Goal: Task Accomplishment & Management: Manage account settings

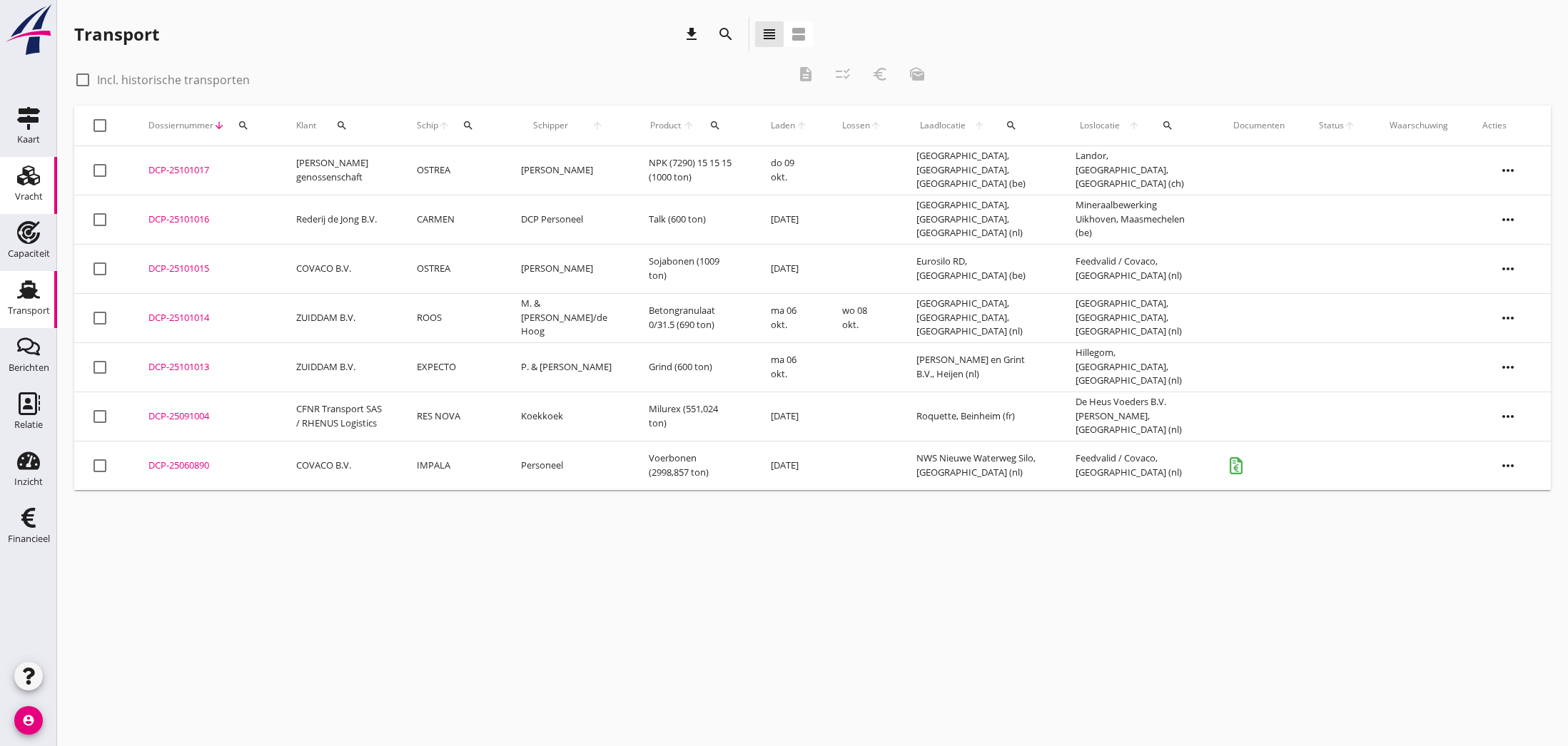
click at [34, 181] on use at bounding box center [28, 175] width 23 height 20
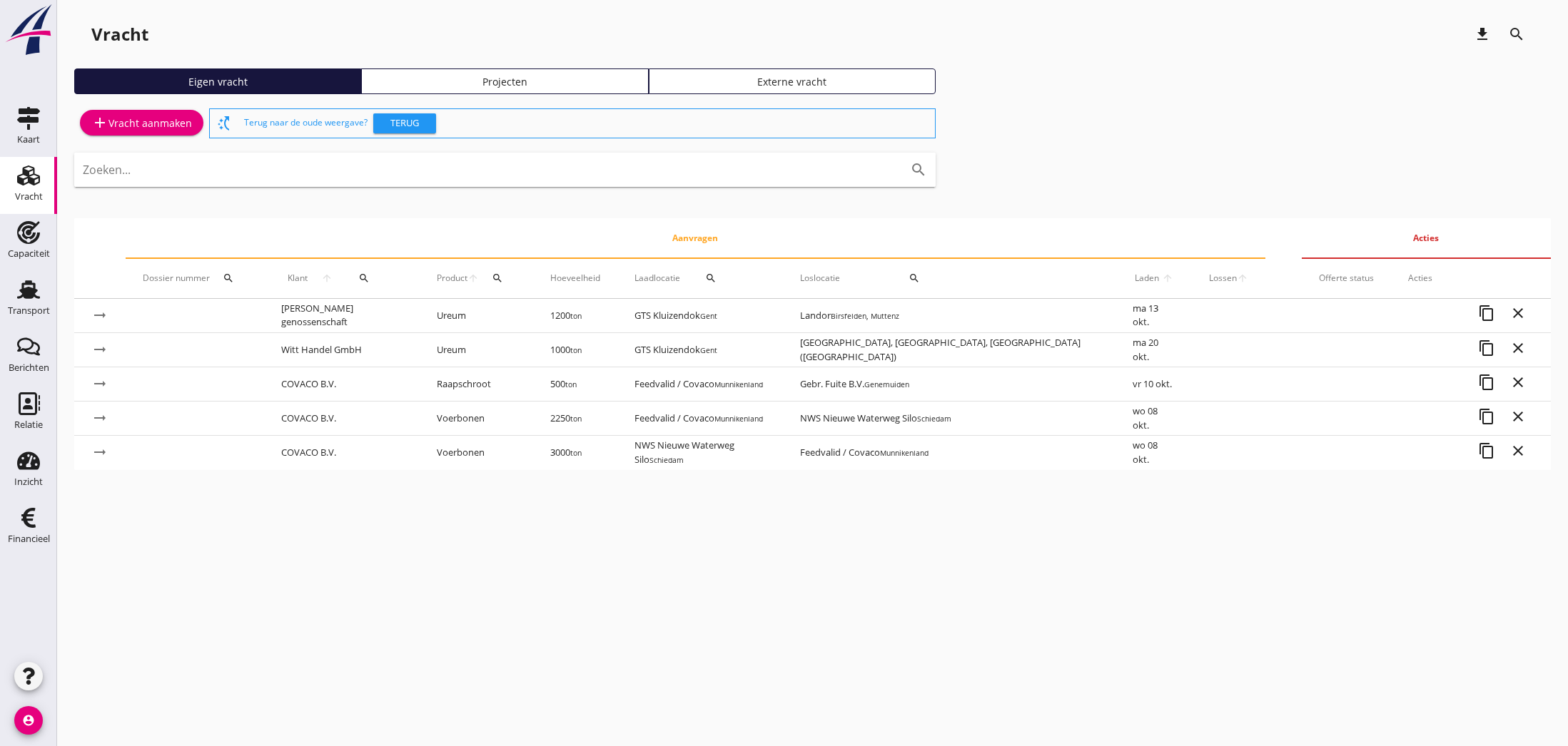
click at [145, 127] on div "add Vracht aanmaken" at bounding box center [141, 123] width 100 height 17
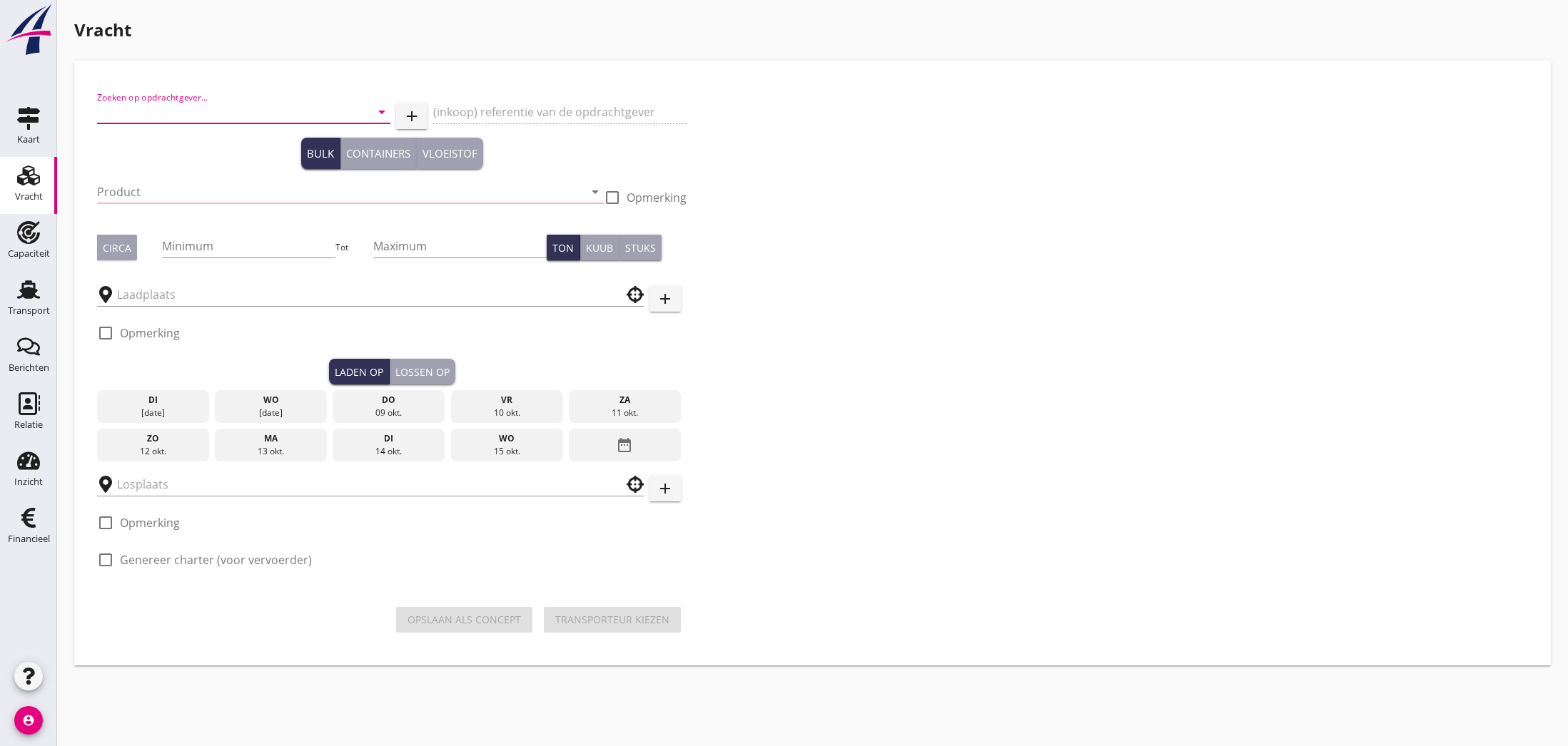
click at [178, 109] on input "Zoeken op opdrachtgever..." at bounding box center [224, 111] width 254 height 23
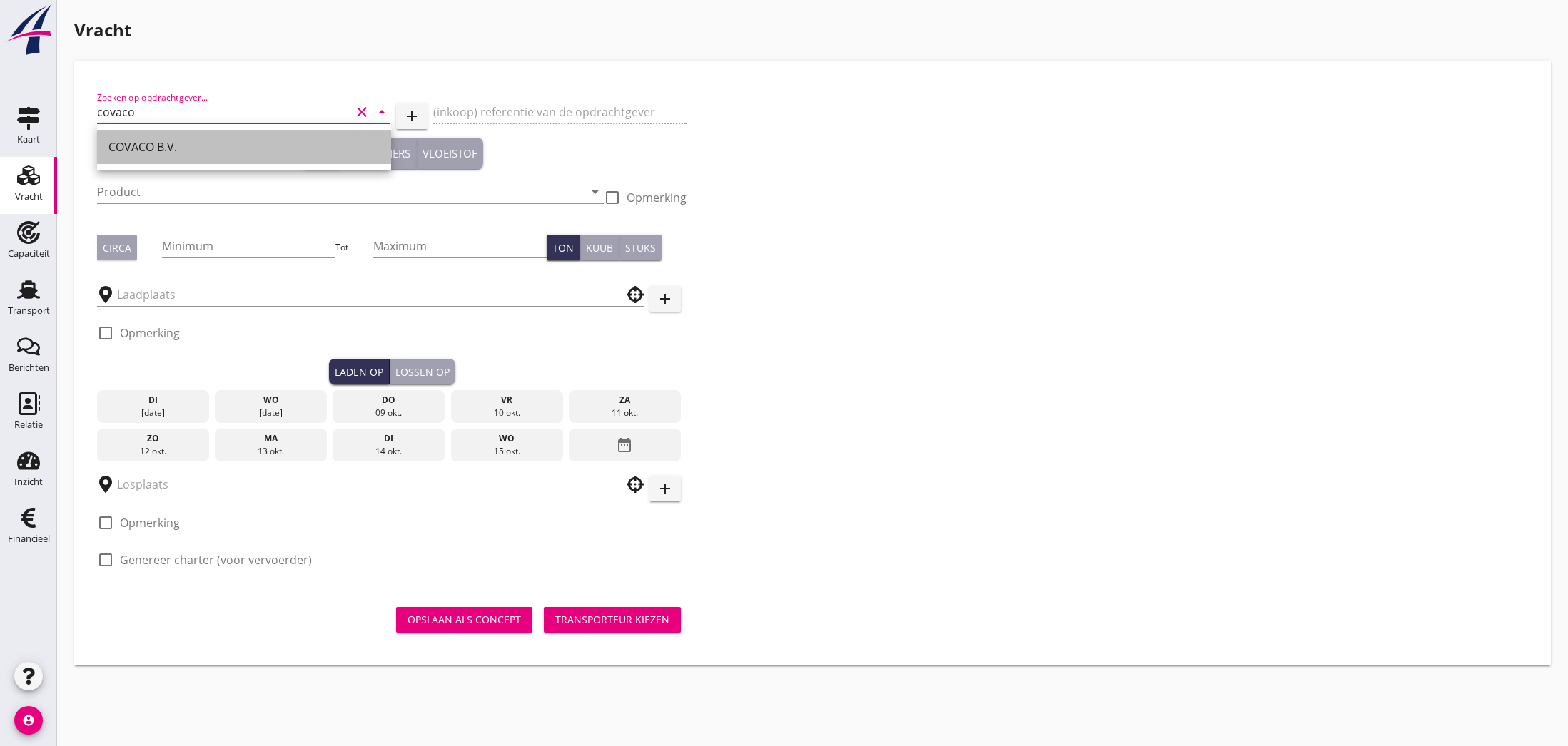
click at [159, 149] on div "COVACO B.V." at bounding box center [244, 146] width 271 height 17
type input "COVACO B.V."
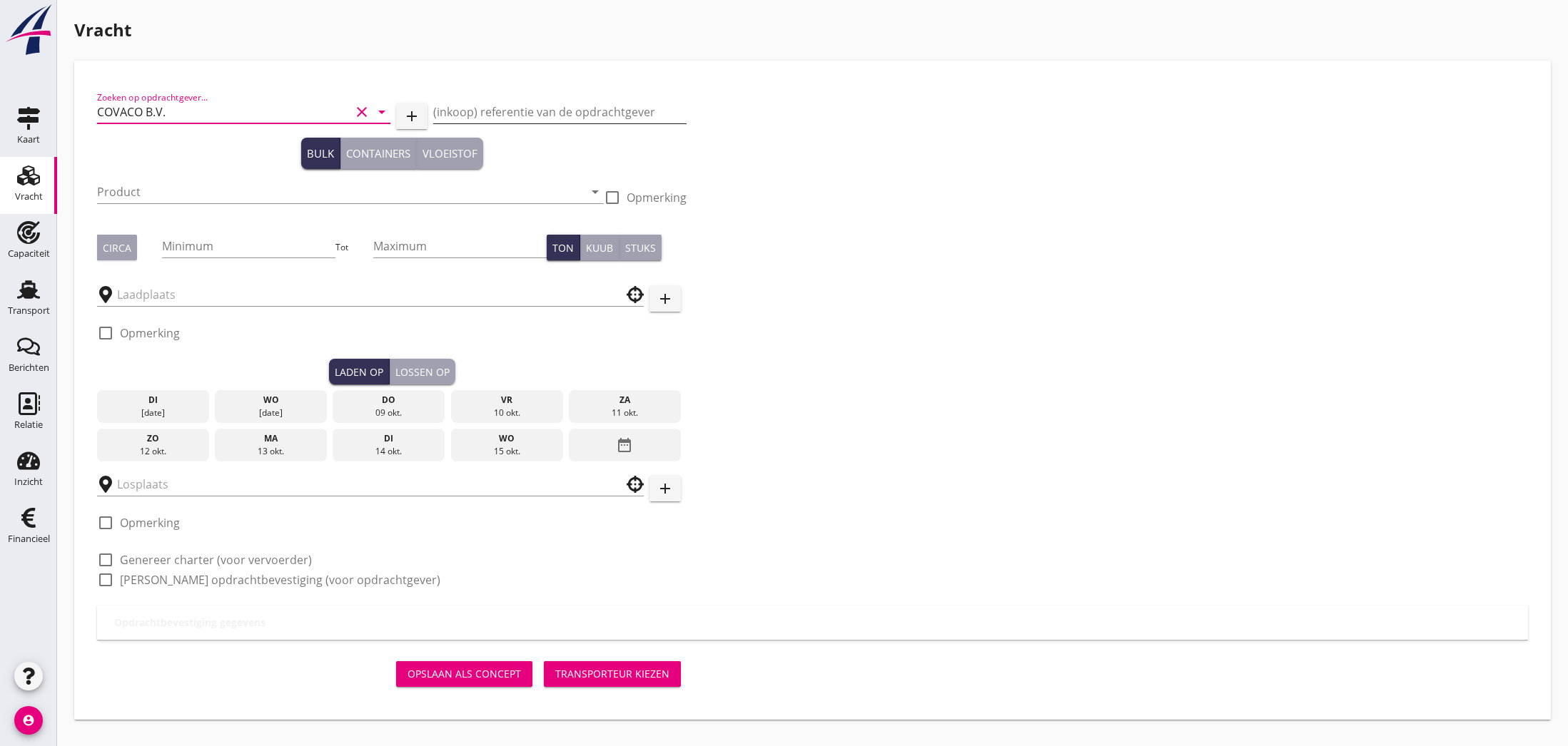
click at [560, 110] on input "(inkoop) referentie van de opdrachtgever" at bounding box center [560, 111] width 254 height 23
paste input "Bunge 30-10 cov-421"
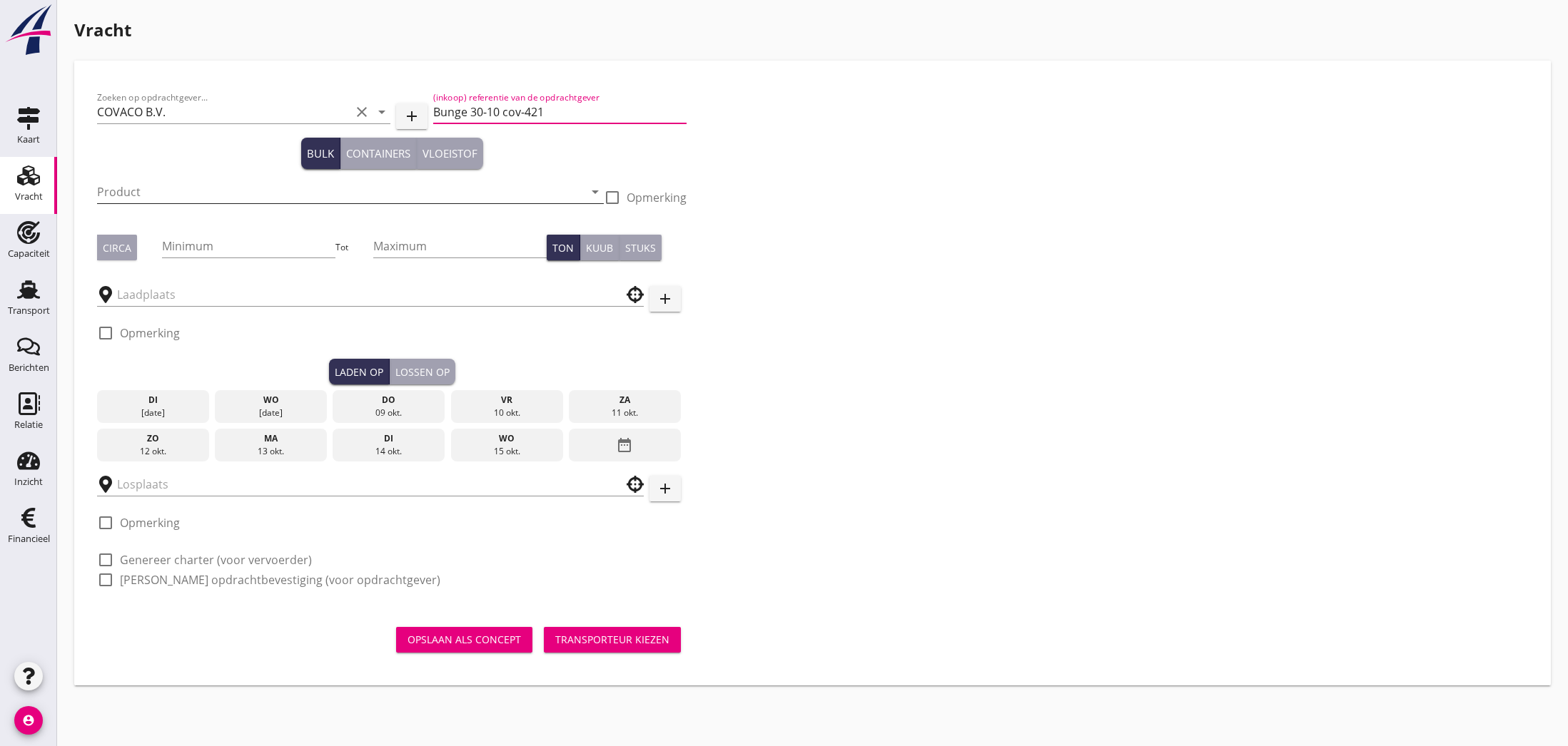
type input "Bunge 30-10 cov-421"
click at [142, 191] on input "Product" at bounding box center [341, 192] width 487 height 23
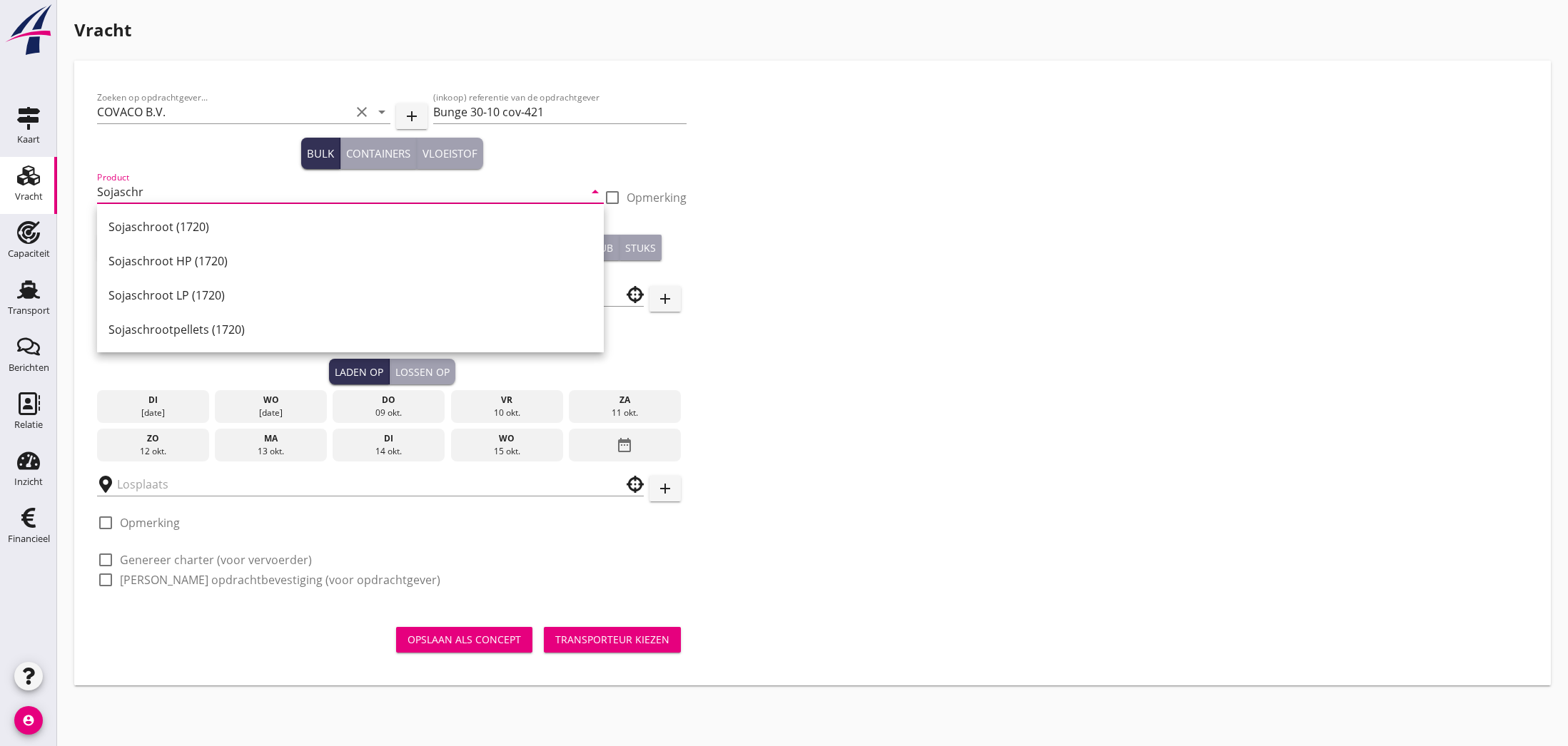
scroll to position [1, 0]
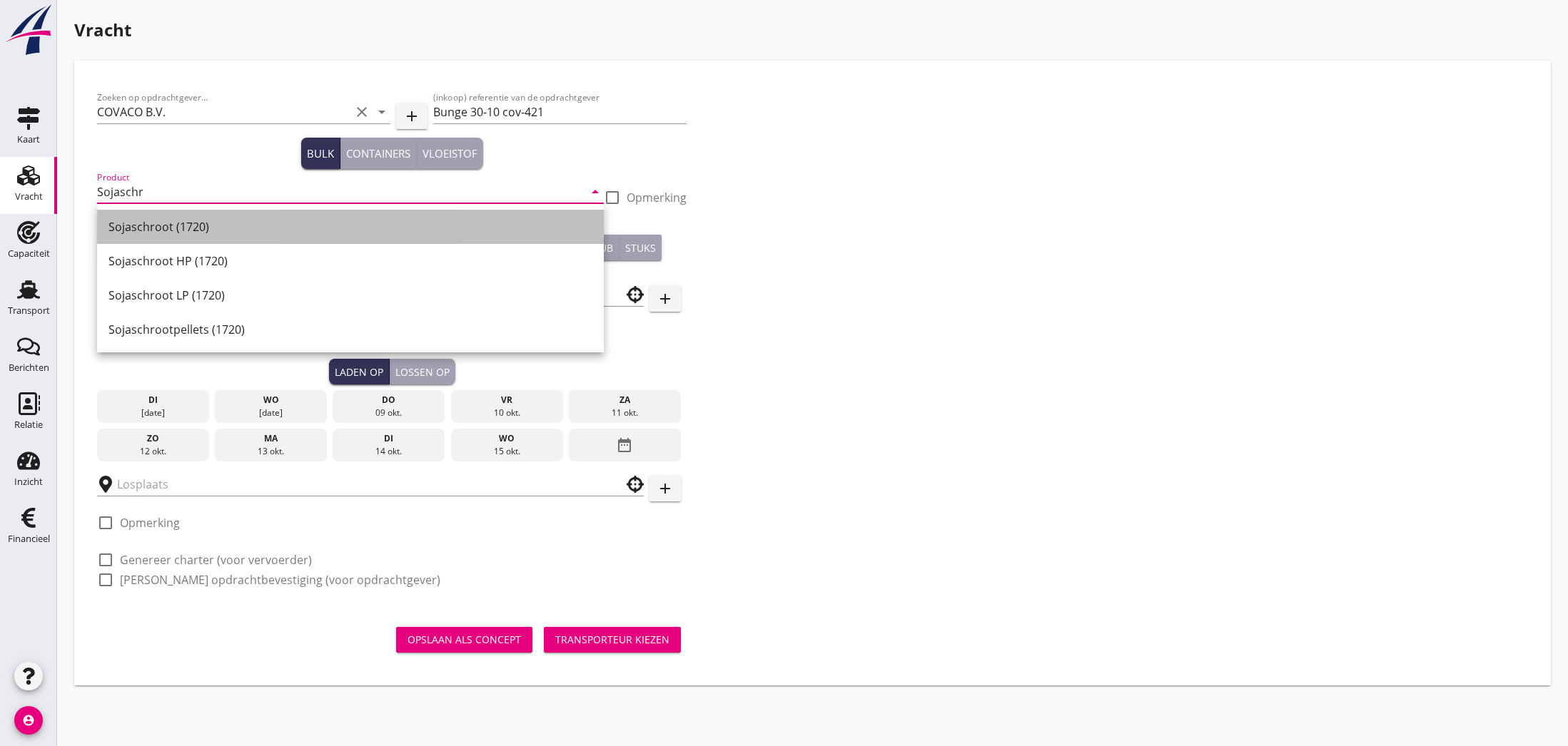
click at [138, 228] on div "Sojaschroot (1720)" at bounding box center [350, 227] width 484 height 17
type input "Sojaschroot (1720)"
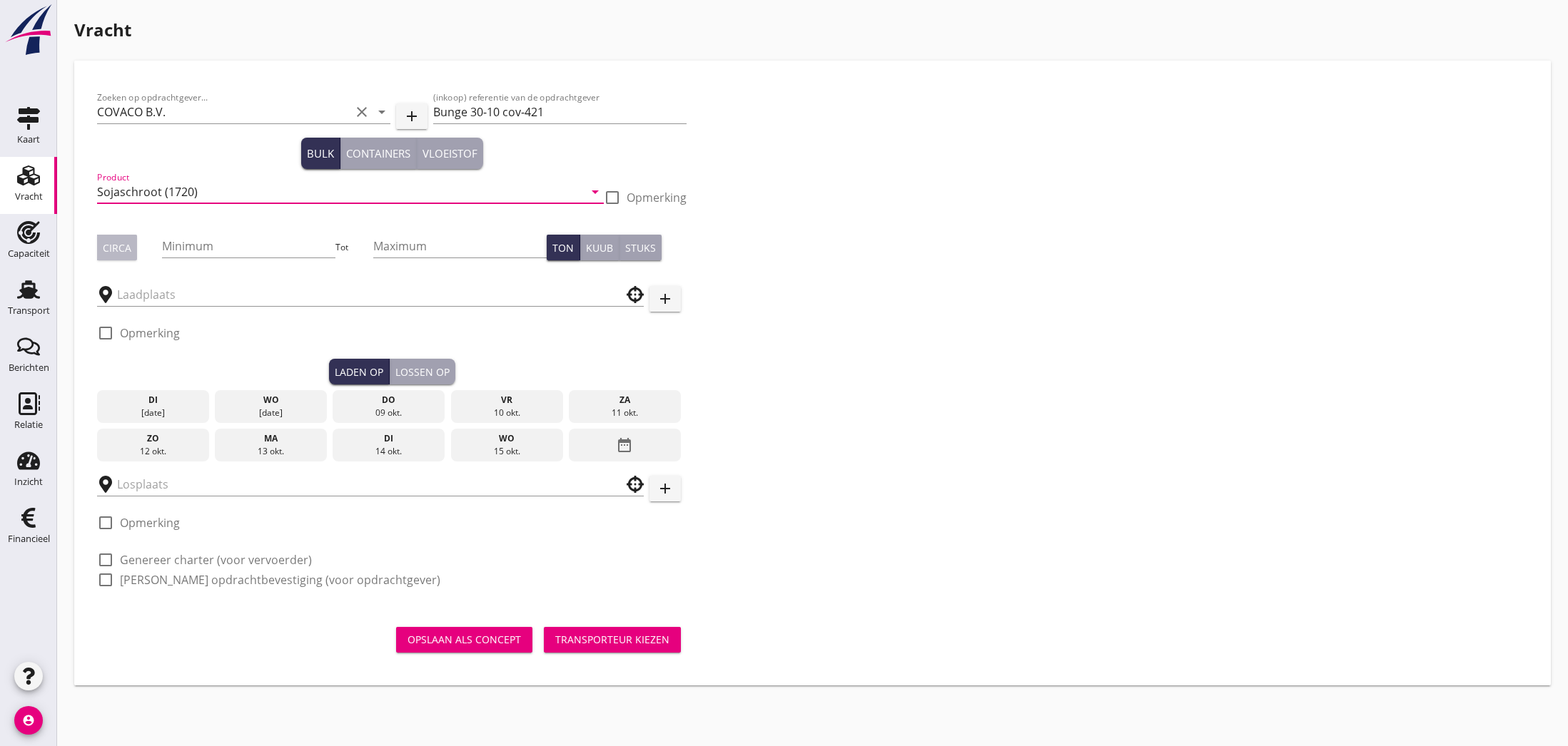
click at [125, 249] on div "Circa" at bounding box center [117, 247] width 28 height 15
click at [190, 247] on input "Minimum" at bounding box center [248, 246] width 173 height 23
type input "500"
click at [166, 293] on input "text" at bounding box center [360, 294] width 487 height 23
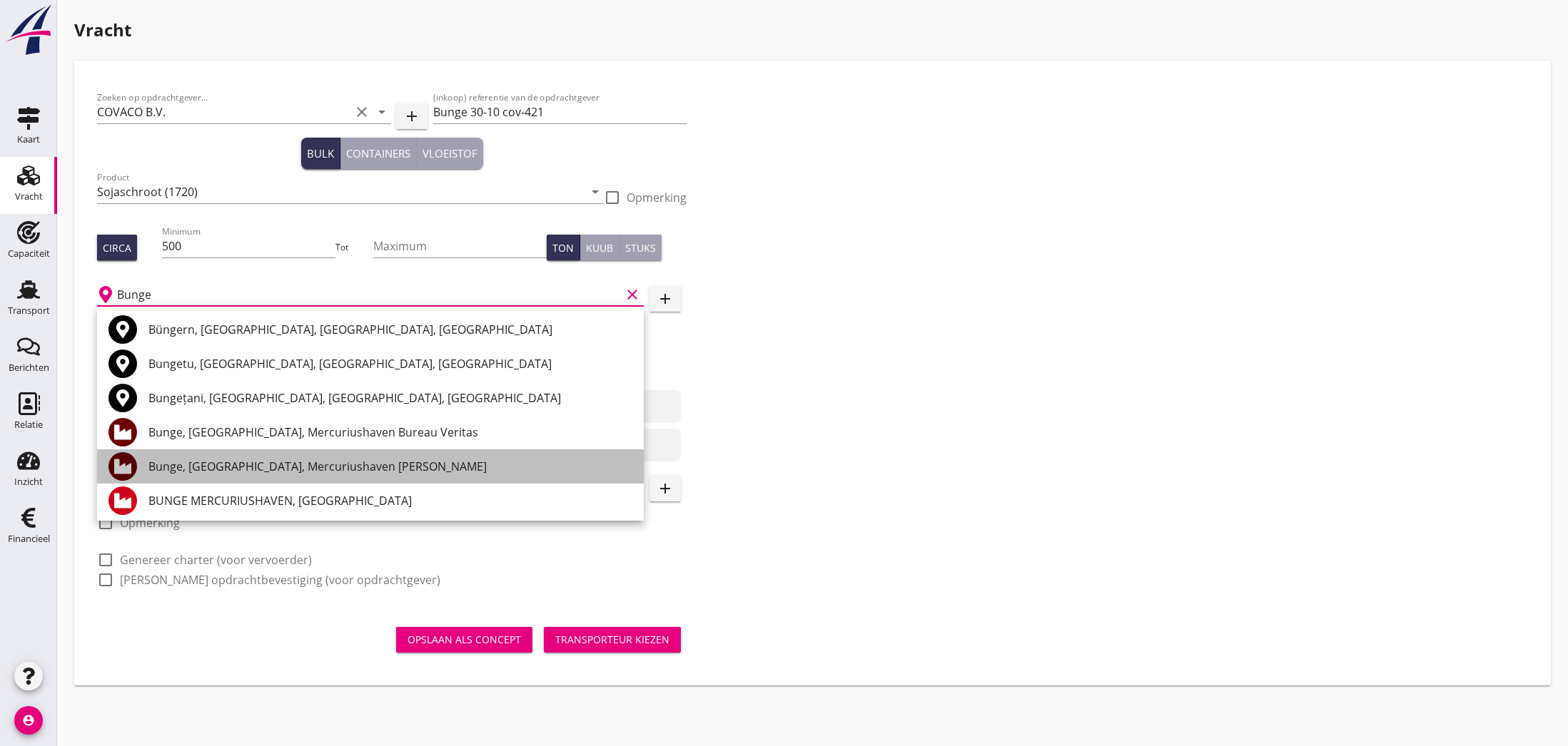
click at [347, 470] on div "Bunge, [GEOGRAPHIC_DATA], Mercuriushaven [PERSON_NAME]" at bounding box center [390, 466] width 484 height 17
type input "Bunge, [GEOGRAPHIC_DATA], Mercuriushaven [PERSON_NAME]"
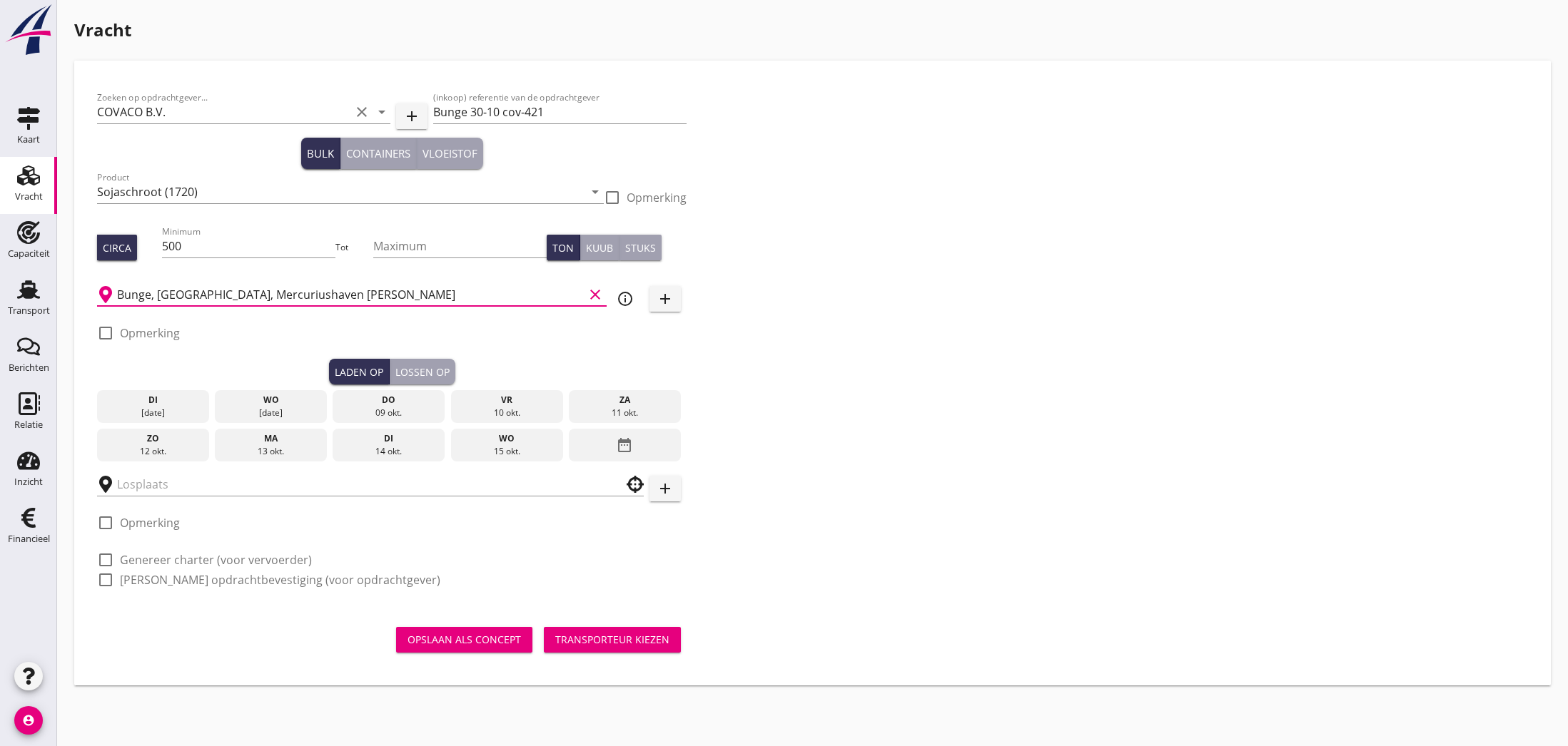
click at [632, 446] on icon "date_range" at bounding box center [624, 445] width 17 height 26
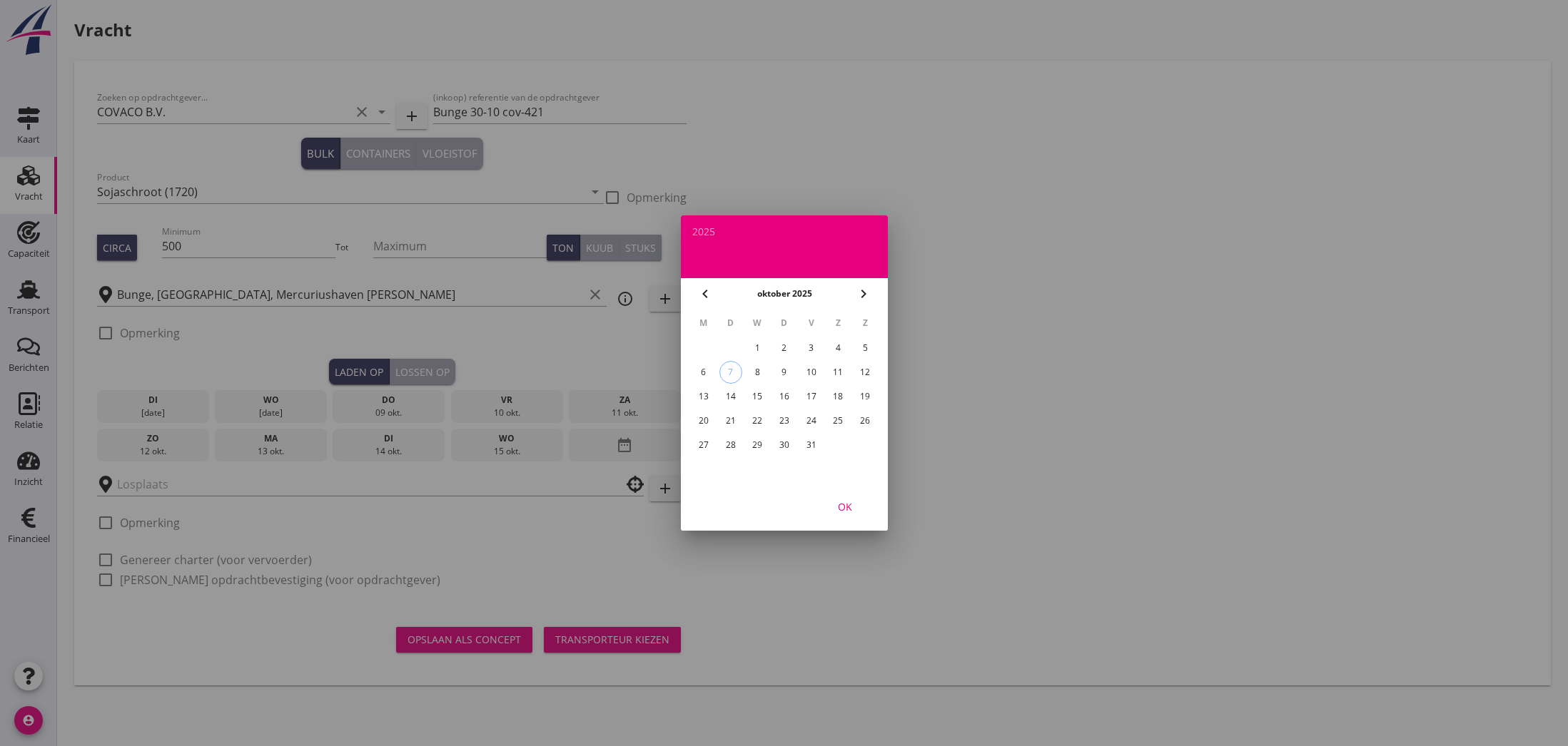
click at [780, 444] on div "30" at bounding box center [784, 445] width 23 height 23
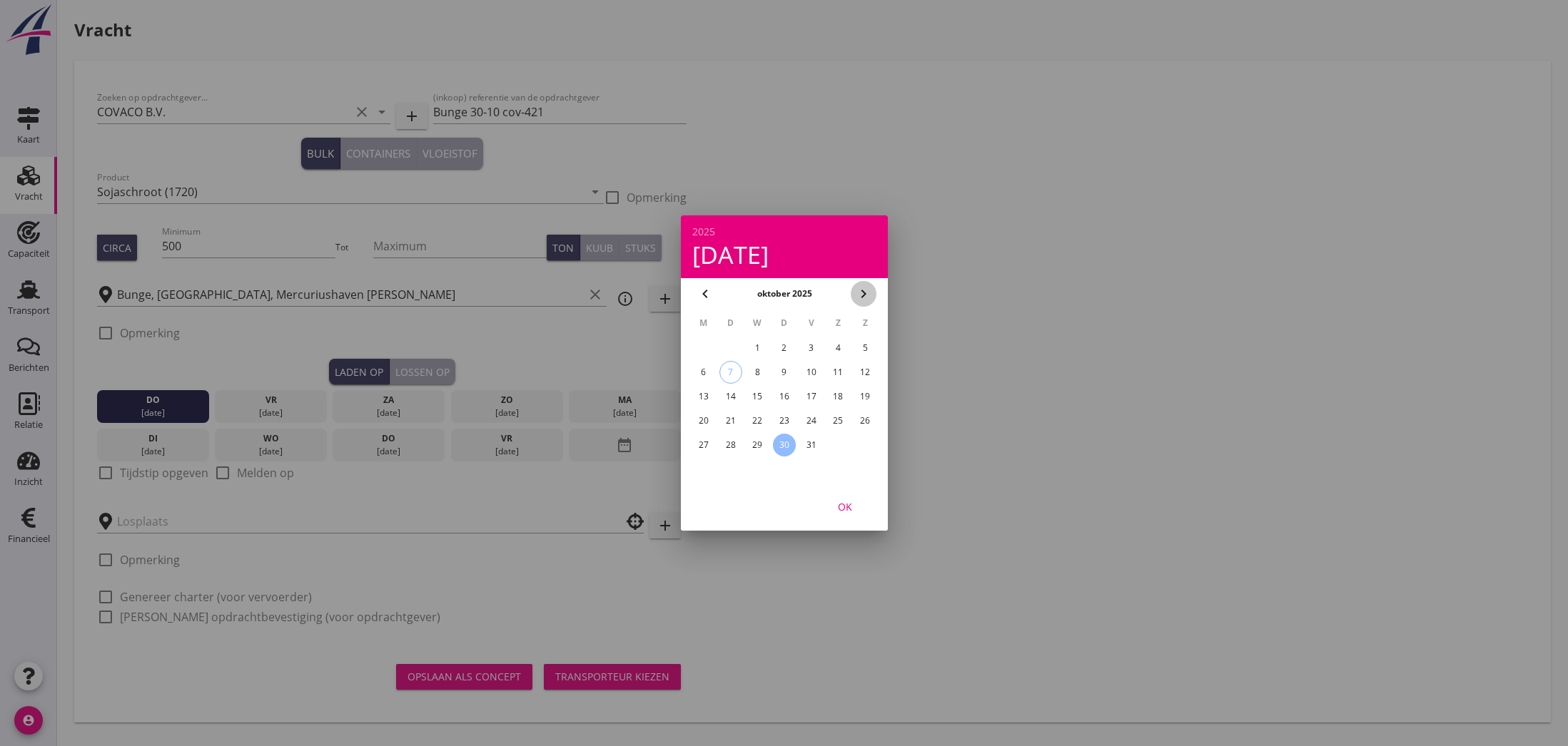
drag, startPoint x: 860, startPoint y: 290, endPoint x: 851, endPoint y: 305, distance: 17.5
click at [860, 290] on icon "chevron_right" at bounding box center [863, 293] width 17 height 17
click at [866, 442] on div "30" at bounding box center [865, 445] width 23 height 23
click at [704, 291] on icon "chevron_left" at bounding box center [705, 293] width 17 height 17
click at [782, 444] on div "30" at bounding box center [784, 445] width 23 height 23
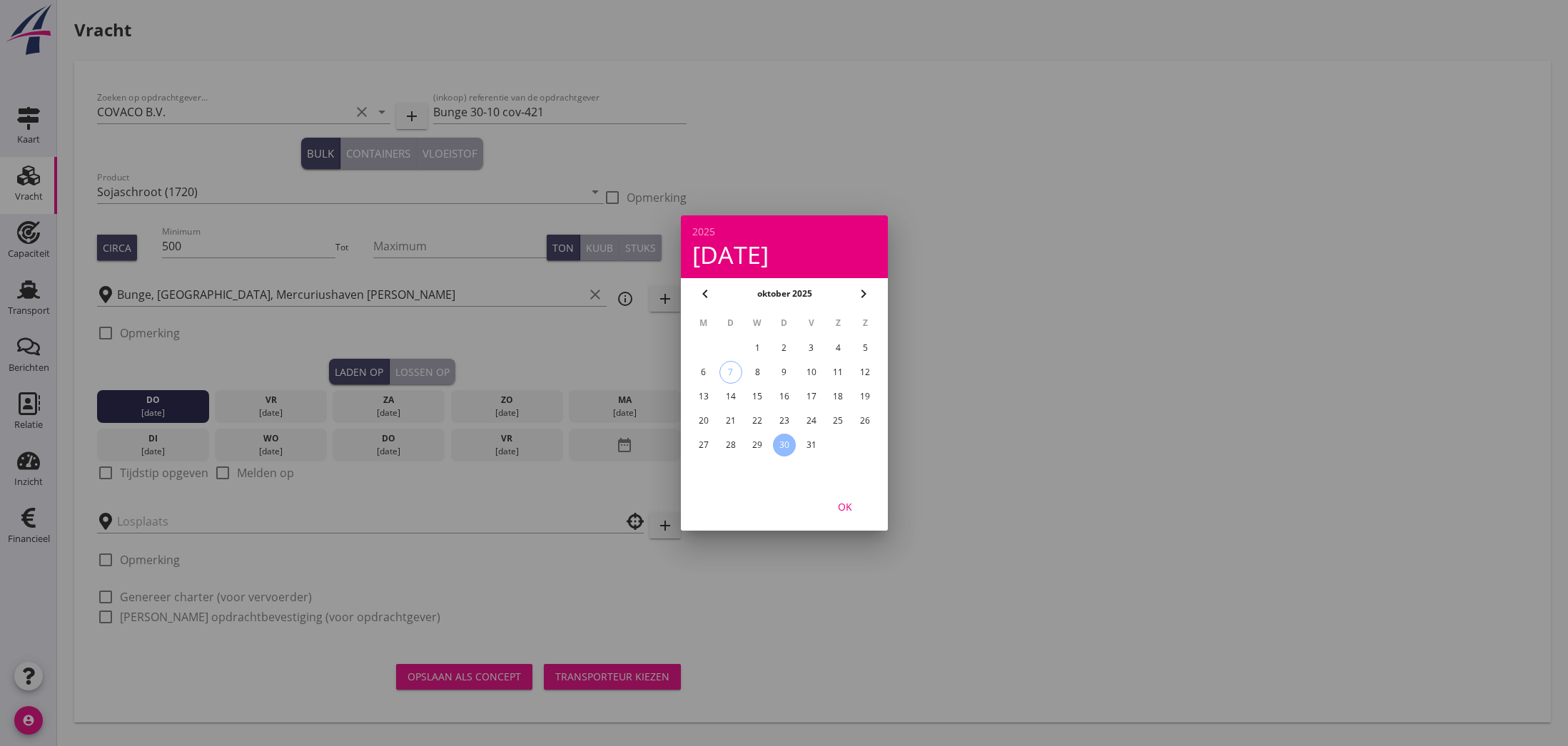
click at [370, 522] on div at bounding box center [784, 373] width 1568 height 746
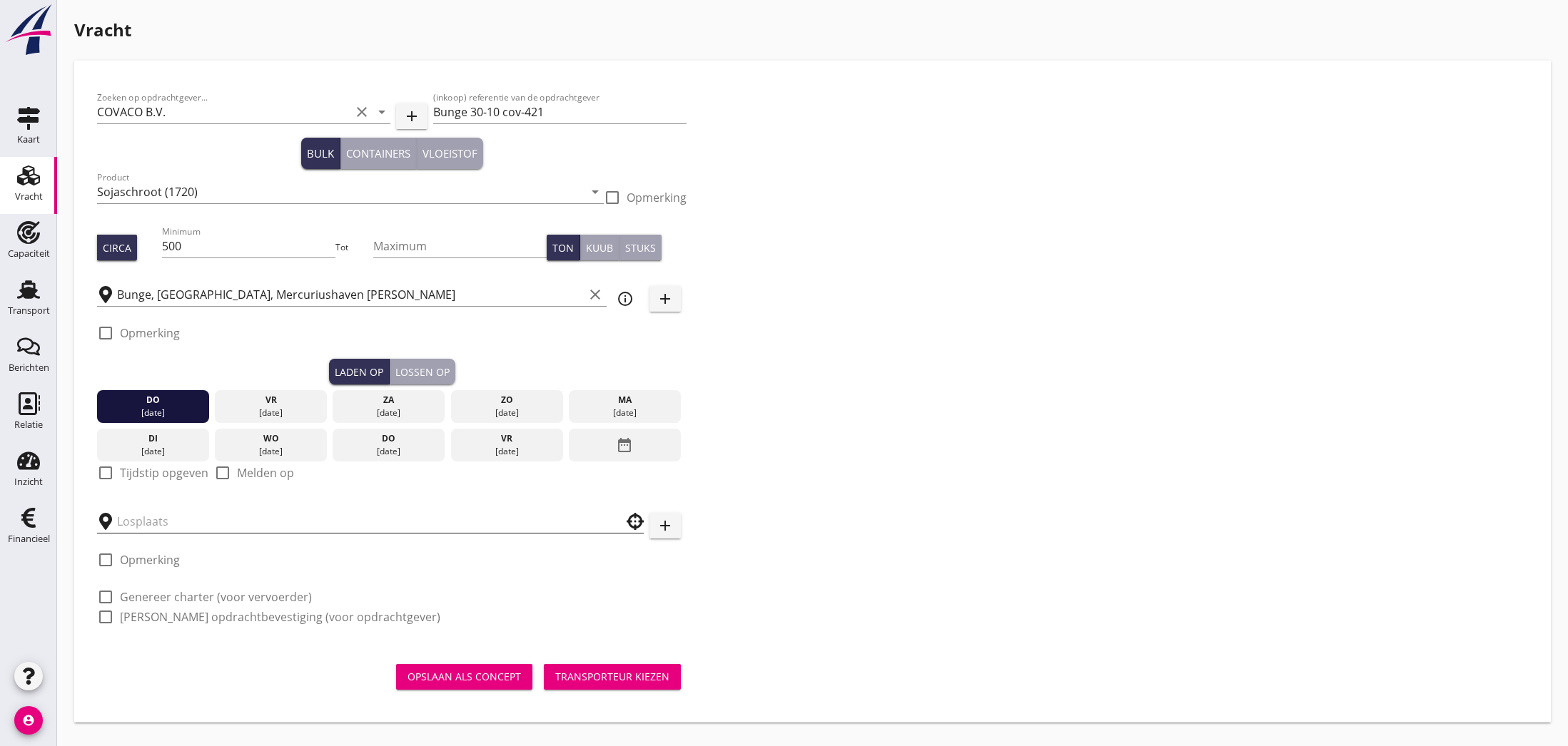
click at [376, 518] on input "text" at bounding box center [360, 521] width 487 height 23
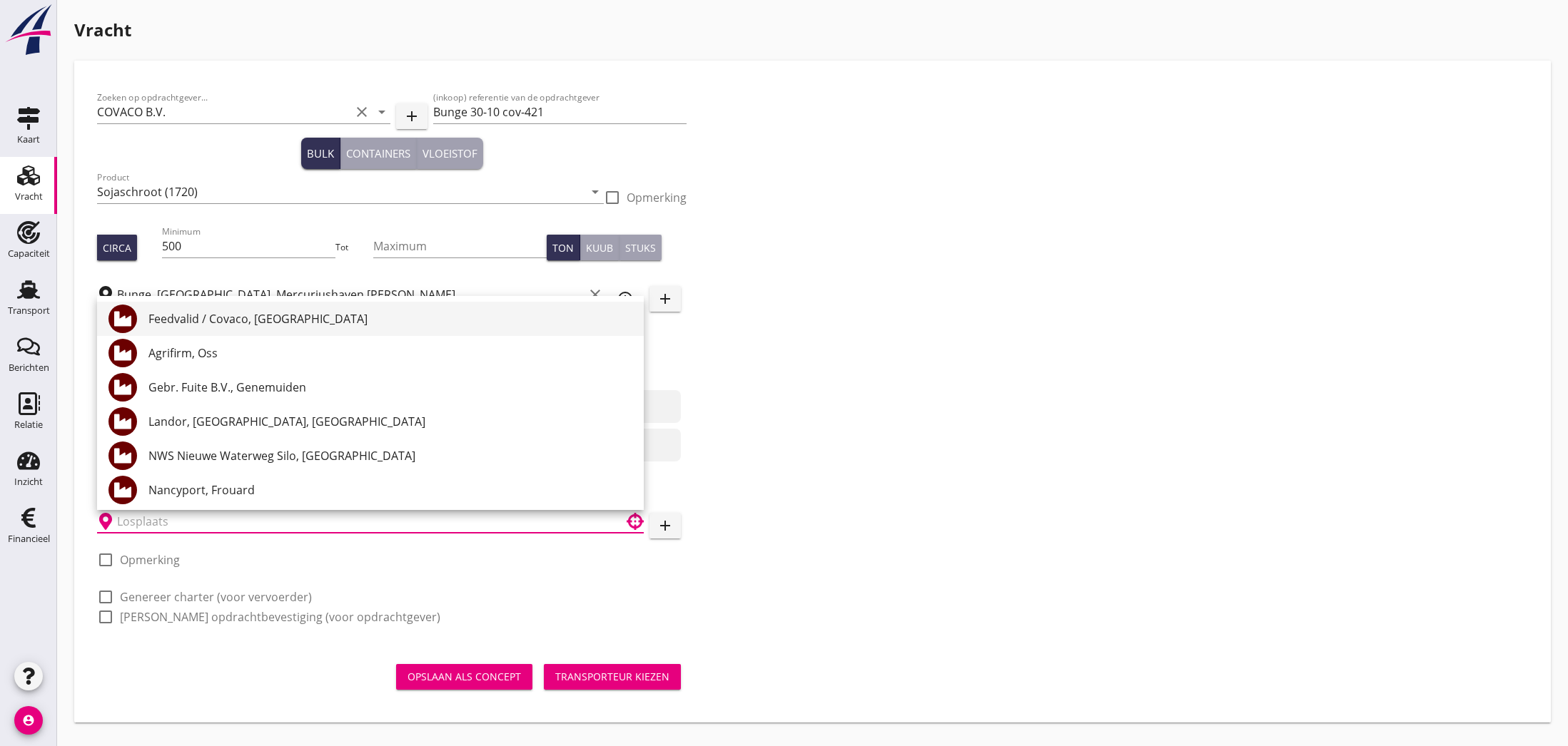
click at [242, 323] on div "Feedvalid / Covaco, [GEOGRAPHIC_DATA]" at bounding box center [390, 319] width 484 height 17
type input "Feedvalid / Covaco, [GEOGRAPHIC_DATA]"
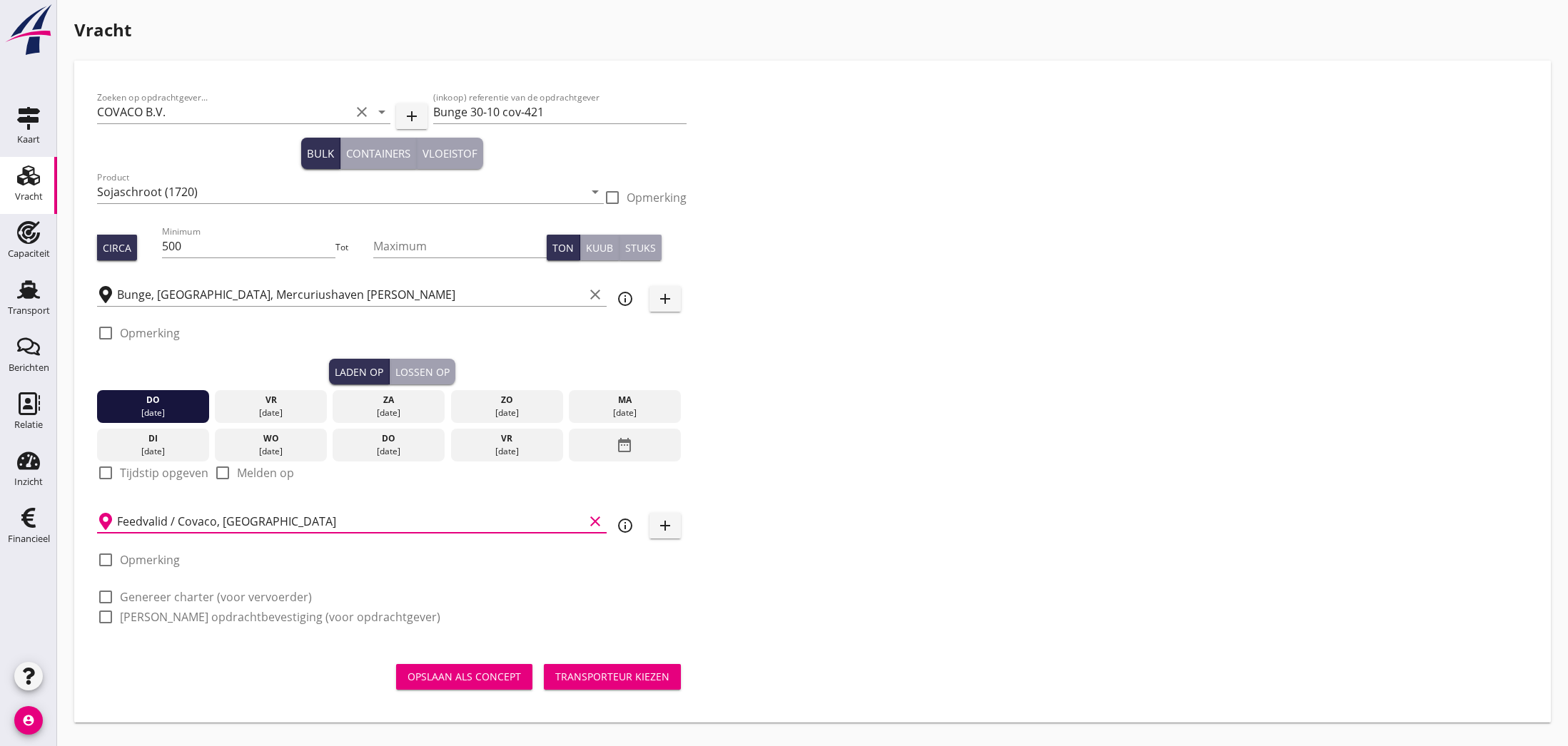
click at [468, 676] on div "Opslaan als concept" at bounding box center [464, 676] width 114 height 15
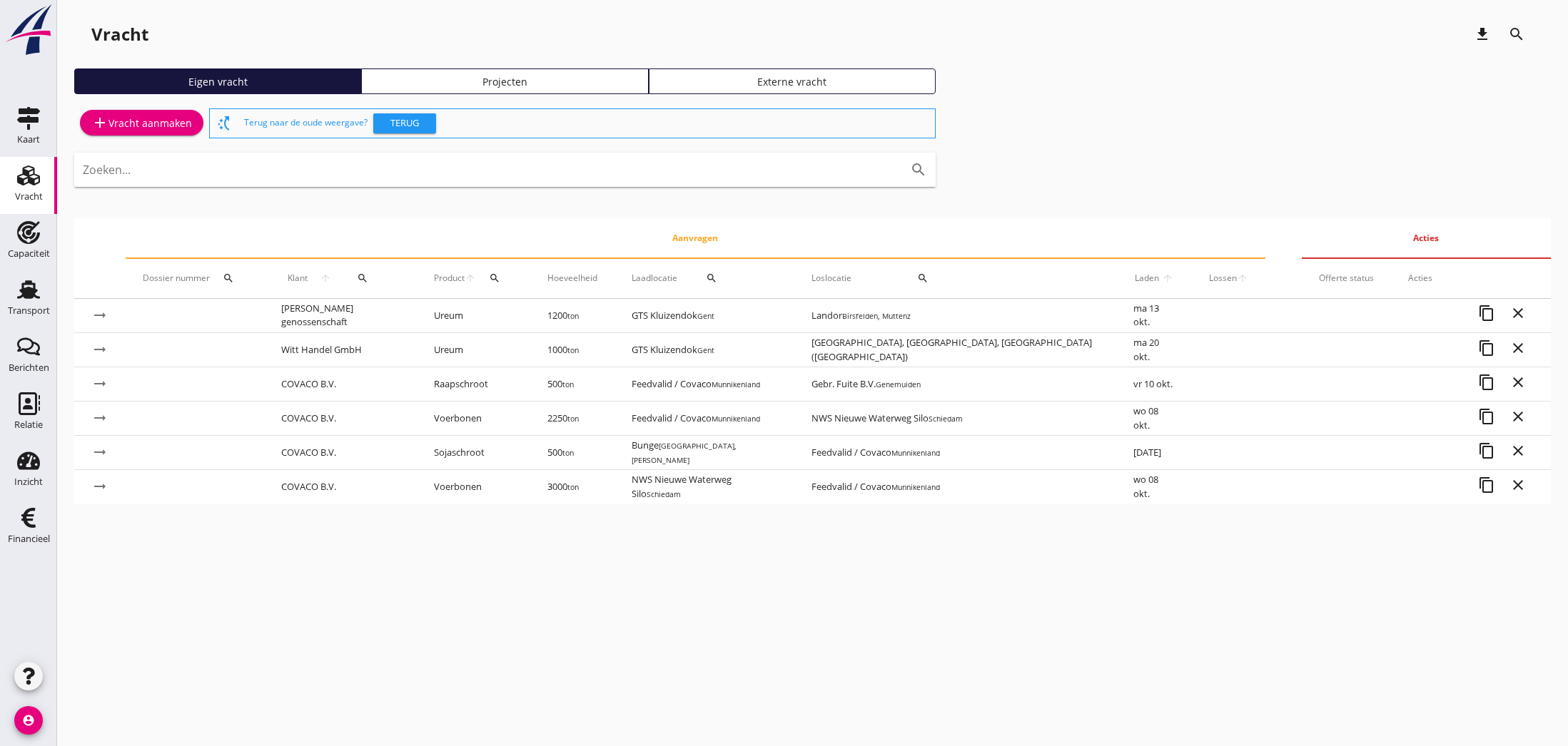
click at [332, 455] on td "COVACO B.V." at bounding box center [340, 453] width 152 height 34
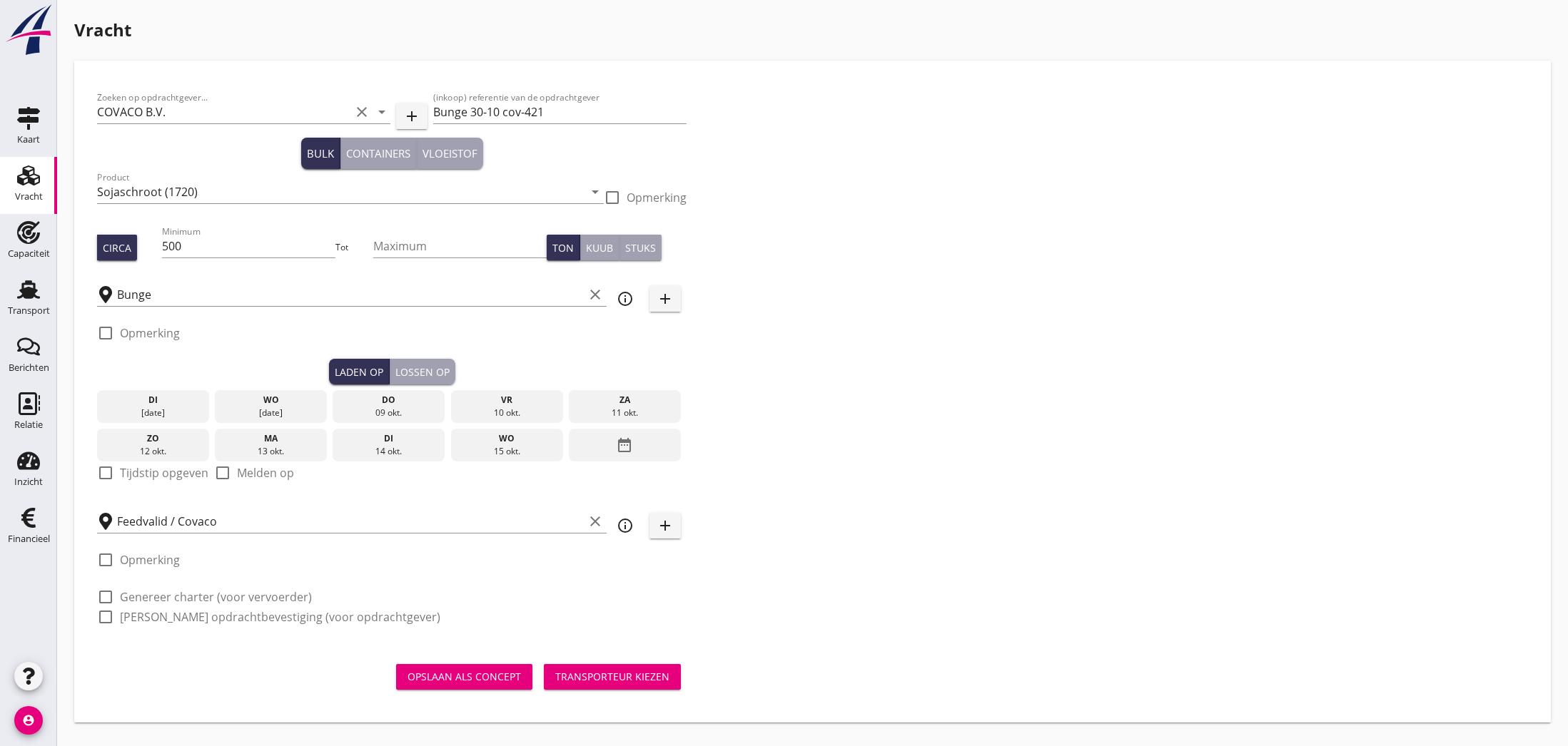
click at [172, 334] on label "Opmerking" at bounding box center [149, 333] width 60 height 14
checkbox input "true"
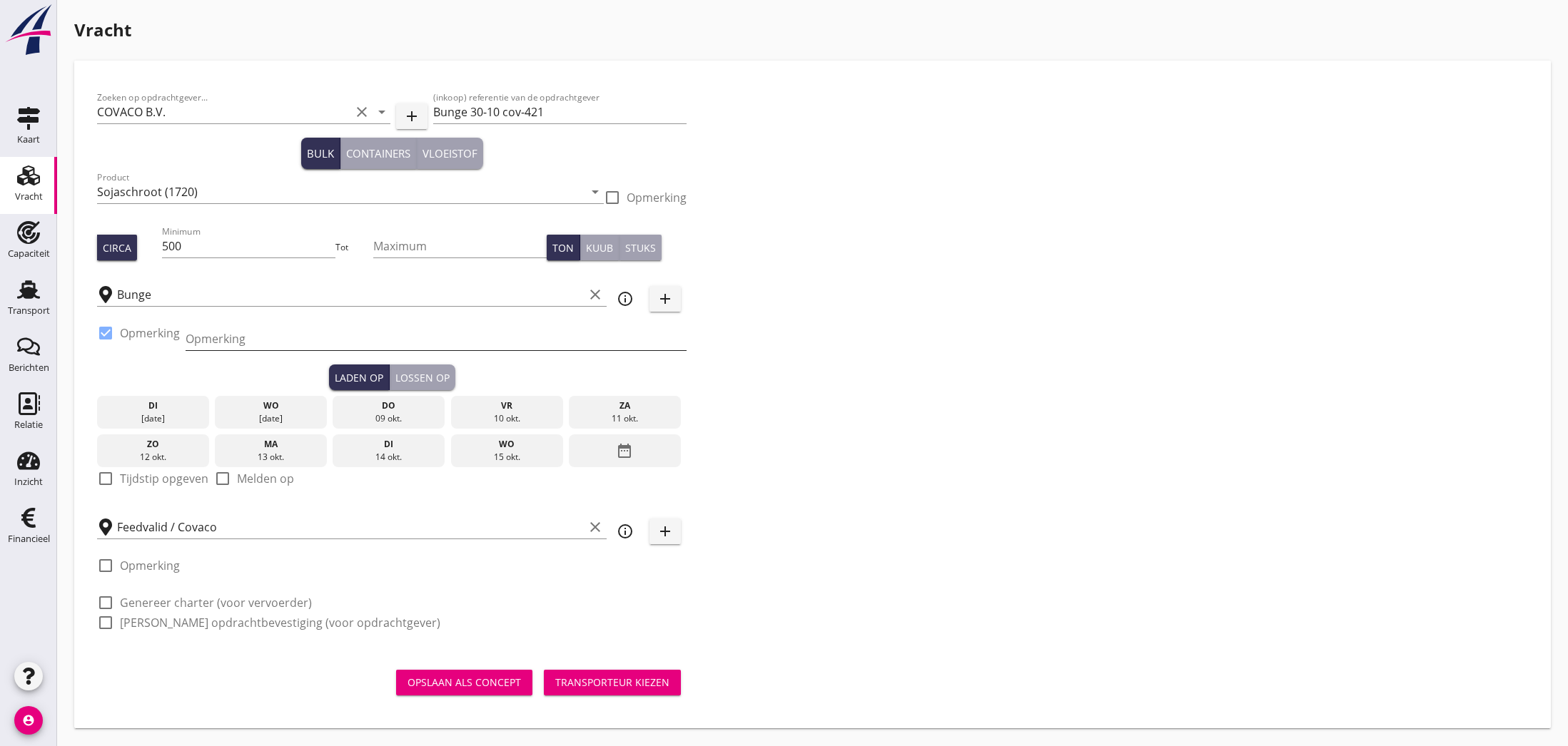
click at [212, 337] on input "Opmerking" at bounding box center [436, 339] width 501 height 23
click at [241, 198] on input "Sojaschroot (1720)" at bounding box center [341, 192] width 487 height 23
type input "Sojaschroot (1720) Non GMO"
drag, startPoint x: 825, startPoint y: 501, endPoint x: 798, endPoint y: 532, distance: 41.1
click at [825, 501] on div "Zoeken op opdrachtgever... COVACO B.V. clear arrow_drop_down add (inkoop) refer…" at bounding box center [813, 366] width 1442 height 565
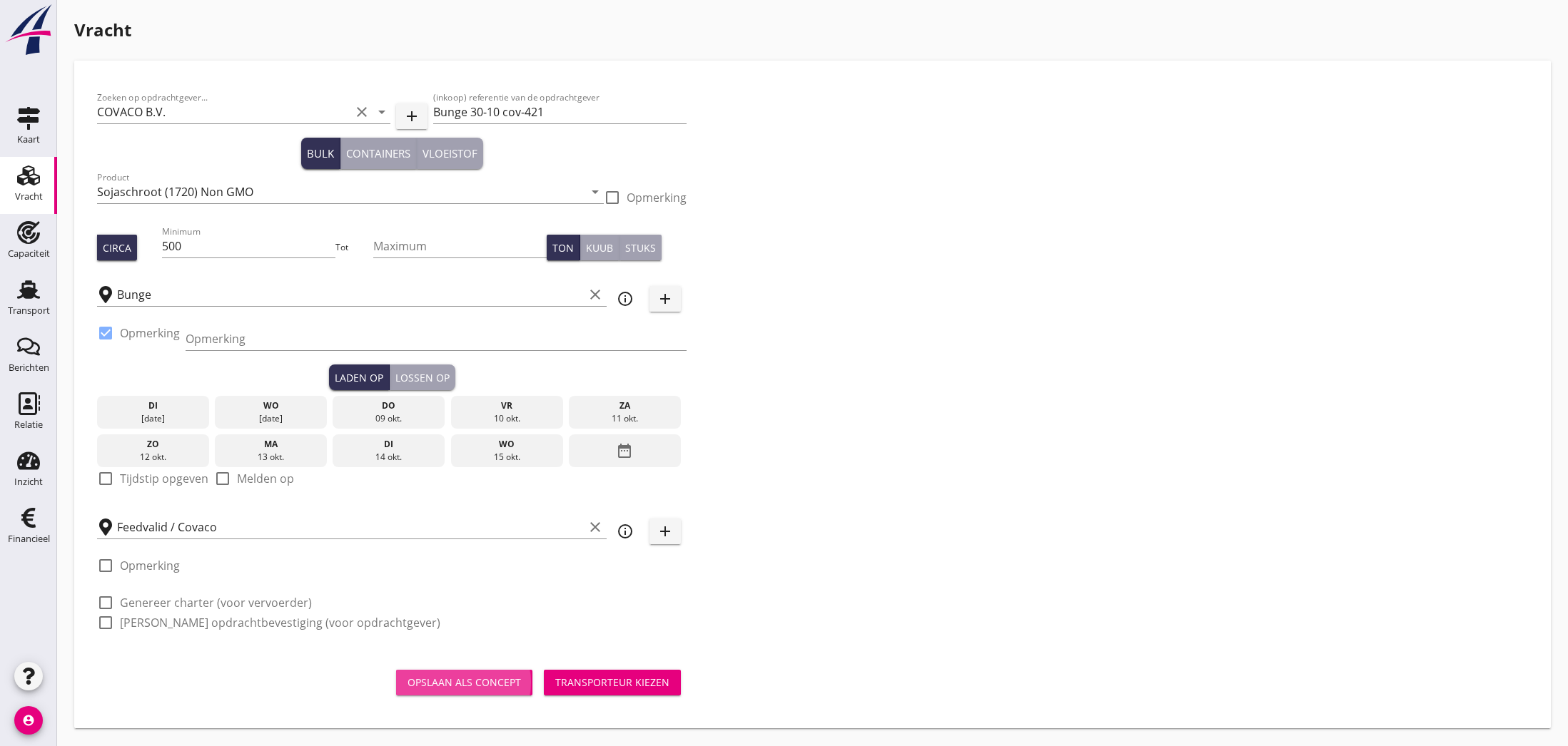
click at [502, 685] on div "Opslaan als concept" at bounding box center [464, 682] width 114 height 15
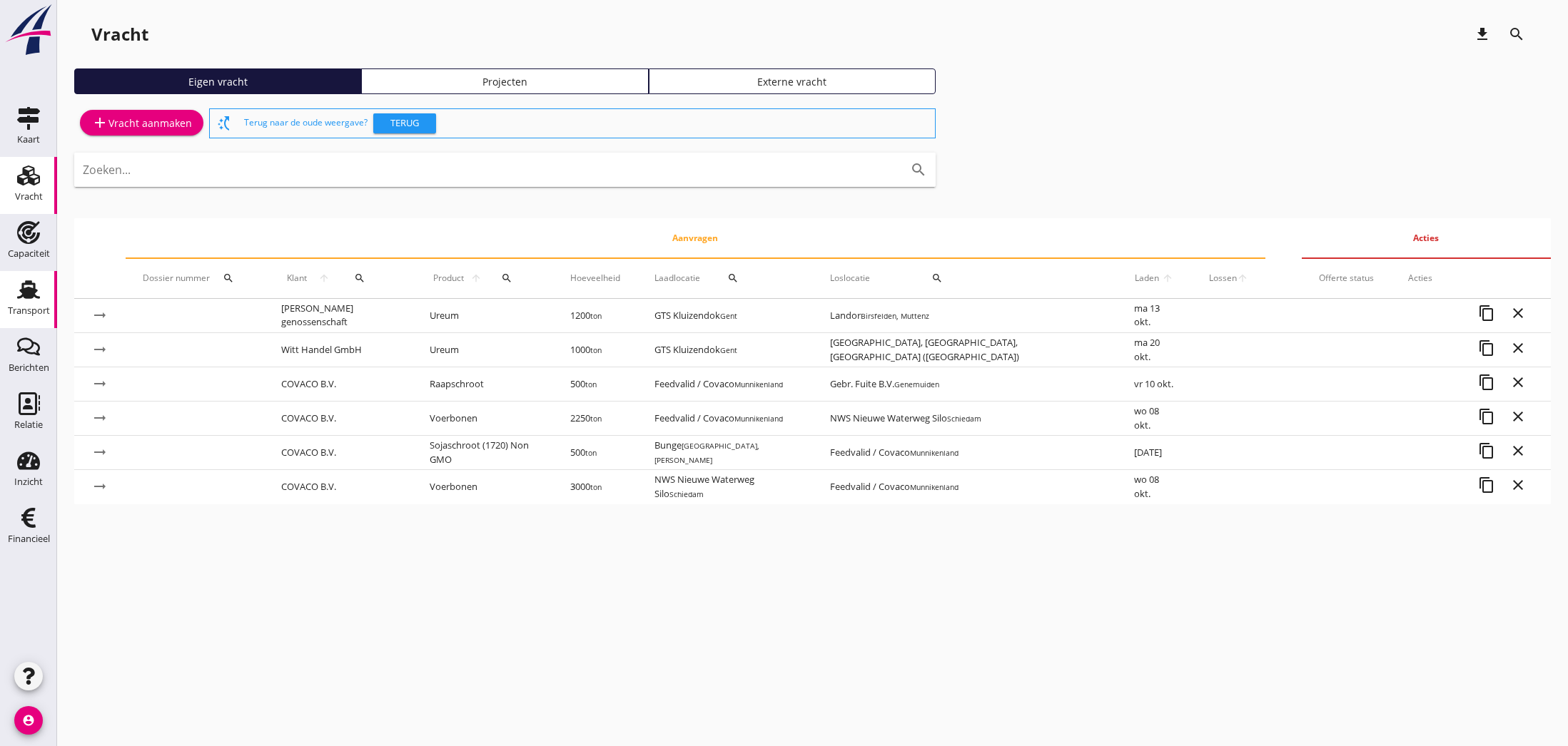
click at [36, 291] on use at bounding box center [28, 289] width 23 height 19
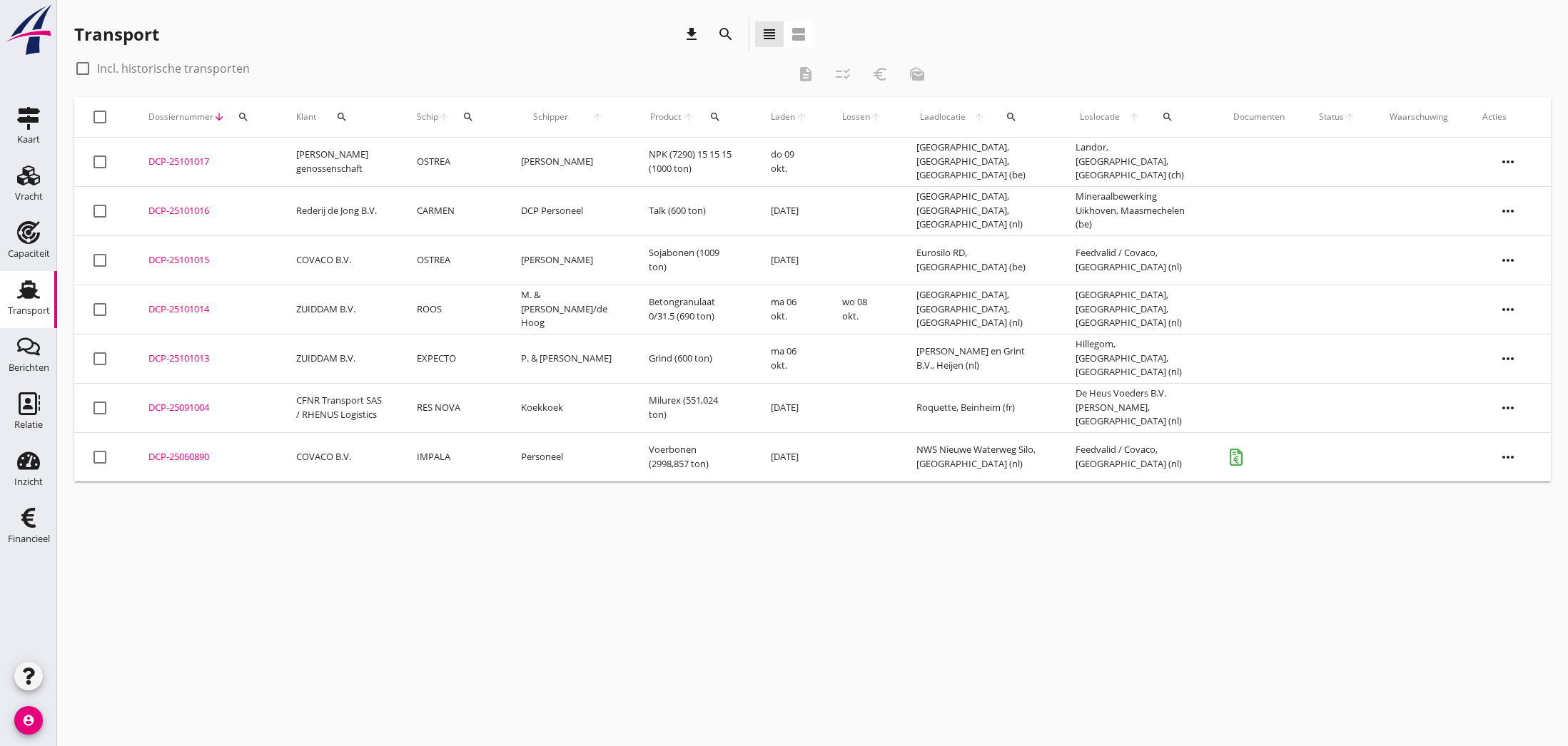
click at [185, 409] on div "DCP-25091004" at bounding box center [205, 407] width 114 height 14
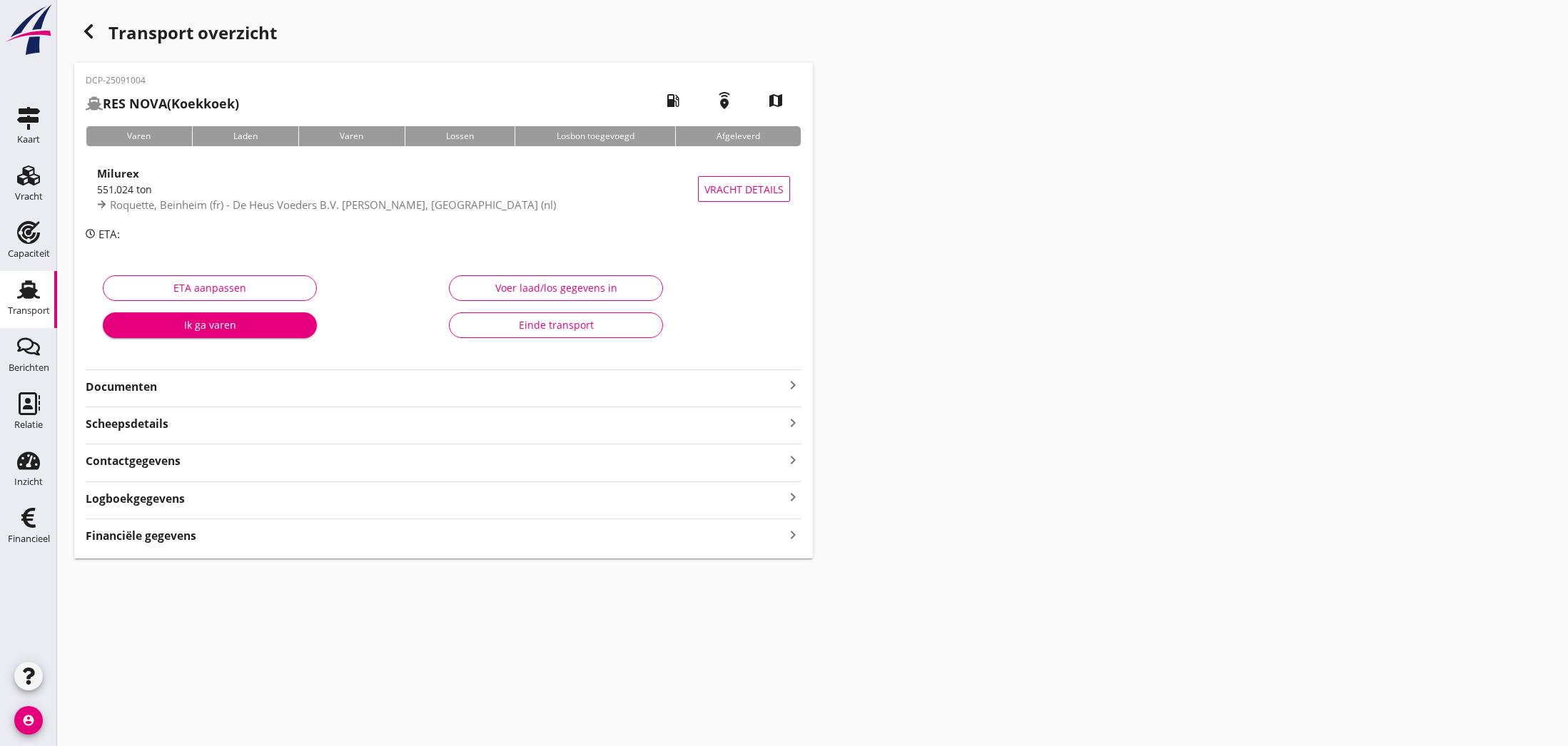
click at [789, 386] on icon "keyboard_arrow_right" at bounding box center [793, 385] width 17 height 17
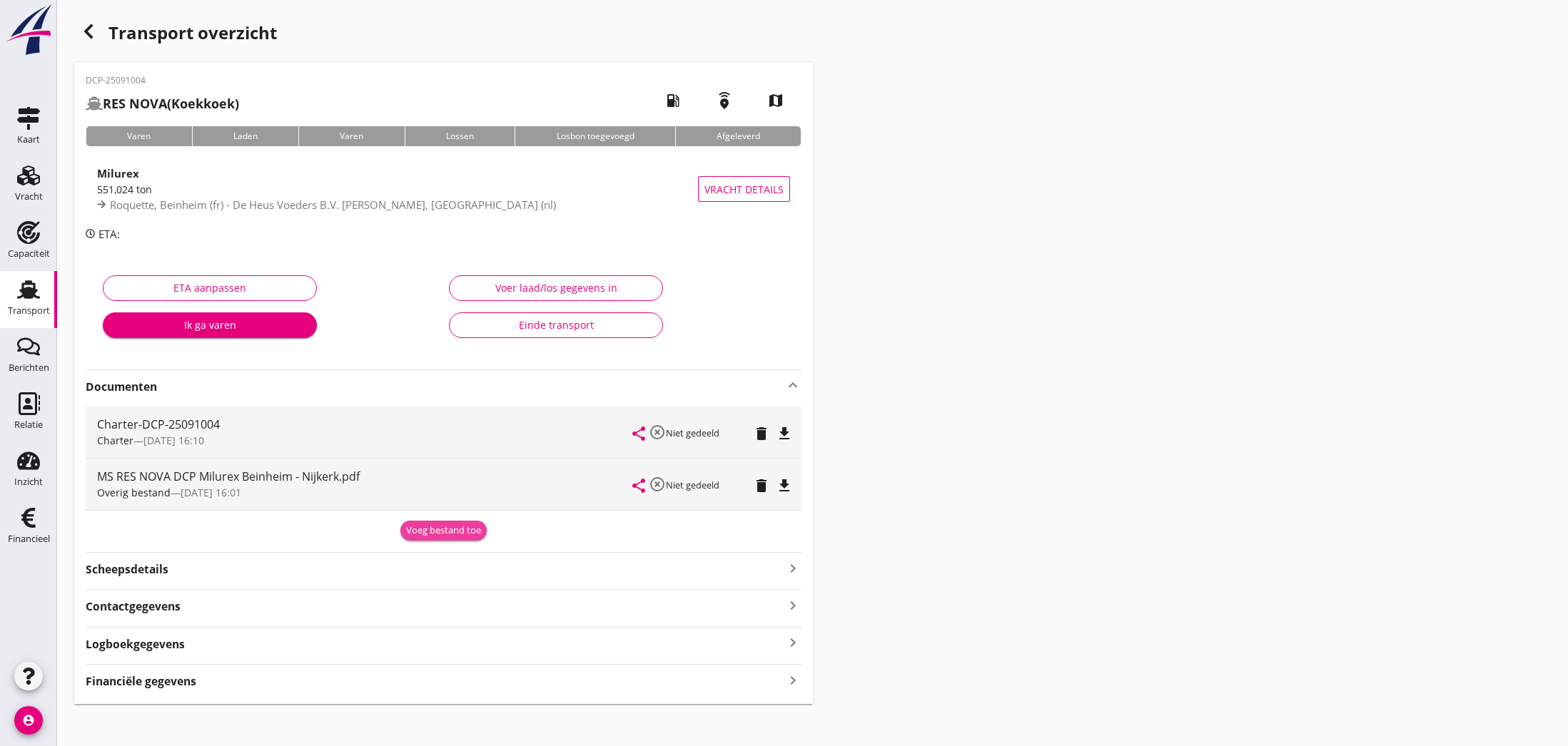
click at [439, 532] on div "Voeg bestand toe" at bounding box center [443, 531] width 75 height 14
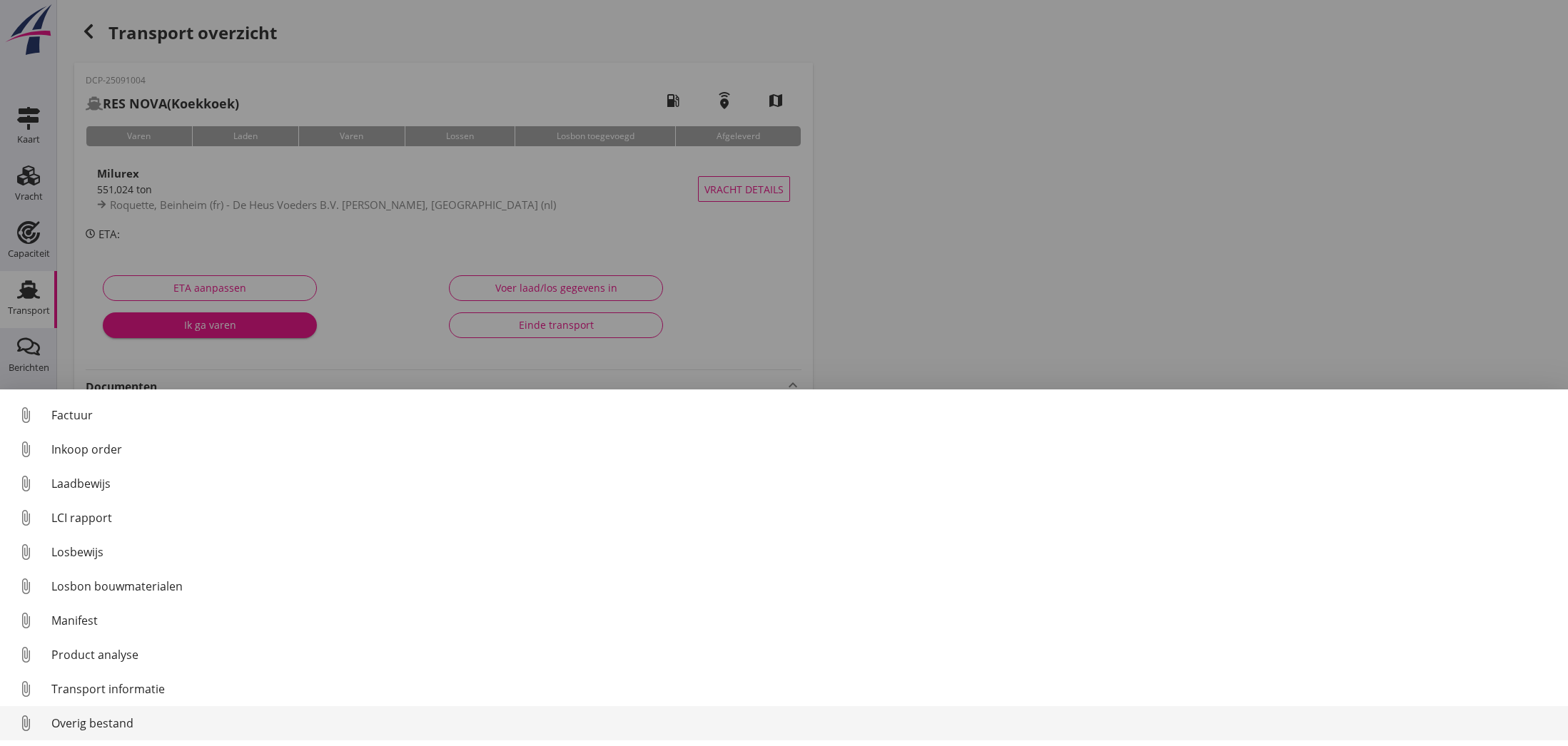
scroll to position [100, 0]
click at [97, 720] on div "Overig bestand" at bounding box center [804, 723] width 1505 height 17
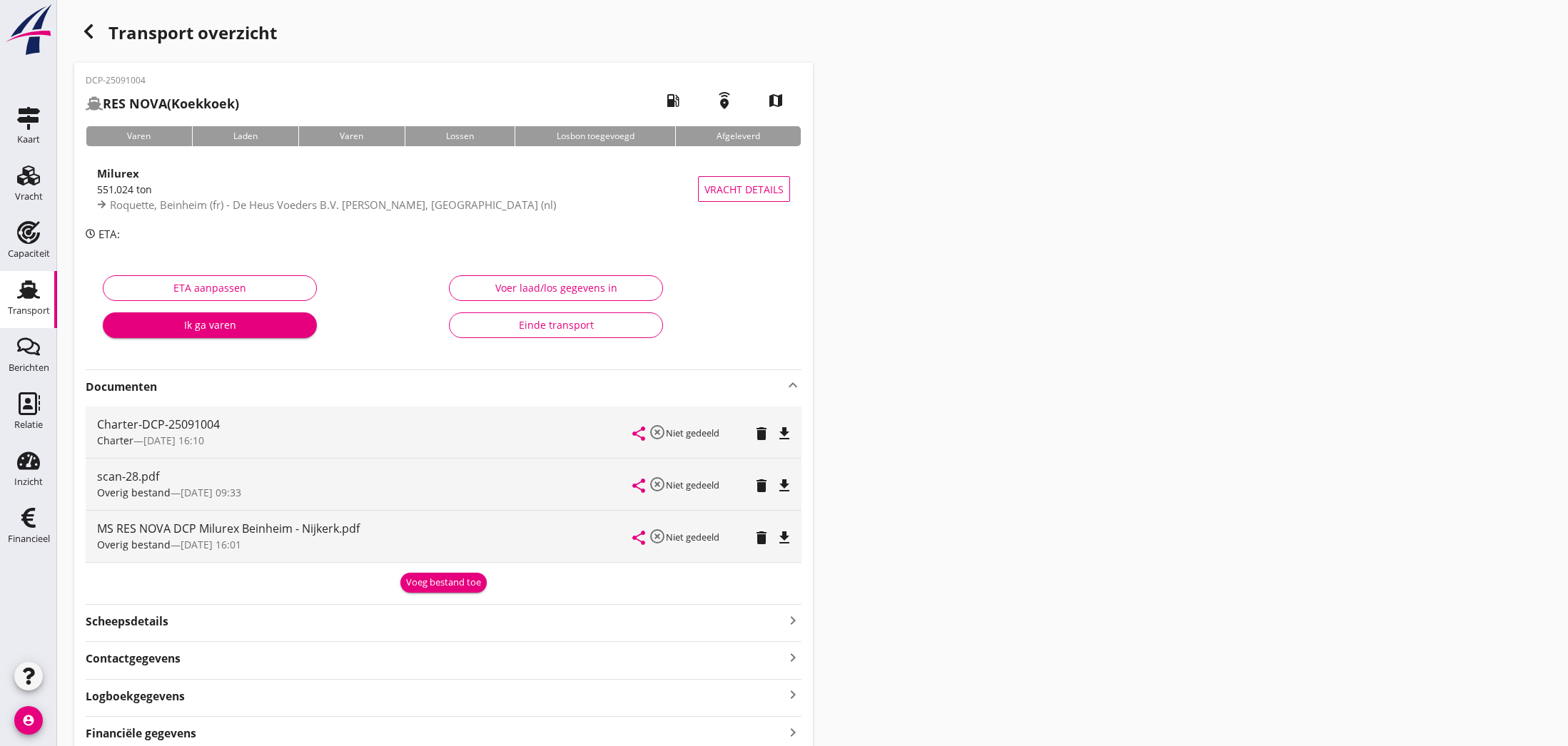
click at [786, 539] on icon "file_download" at bounding box center [784, 537] width 17 height 17
click at [786, 539] on icon "open_in_browser" at bounding box center [784, 537] width 17 height 17
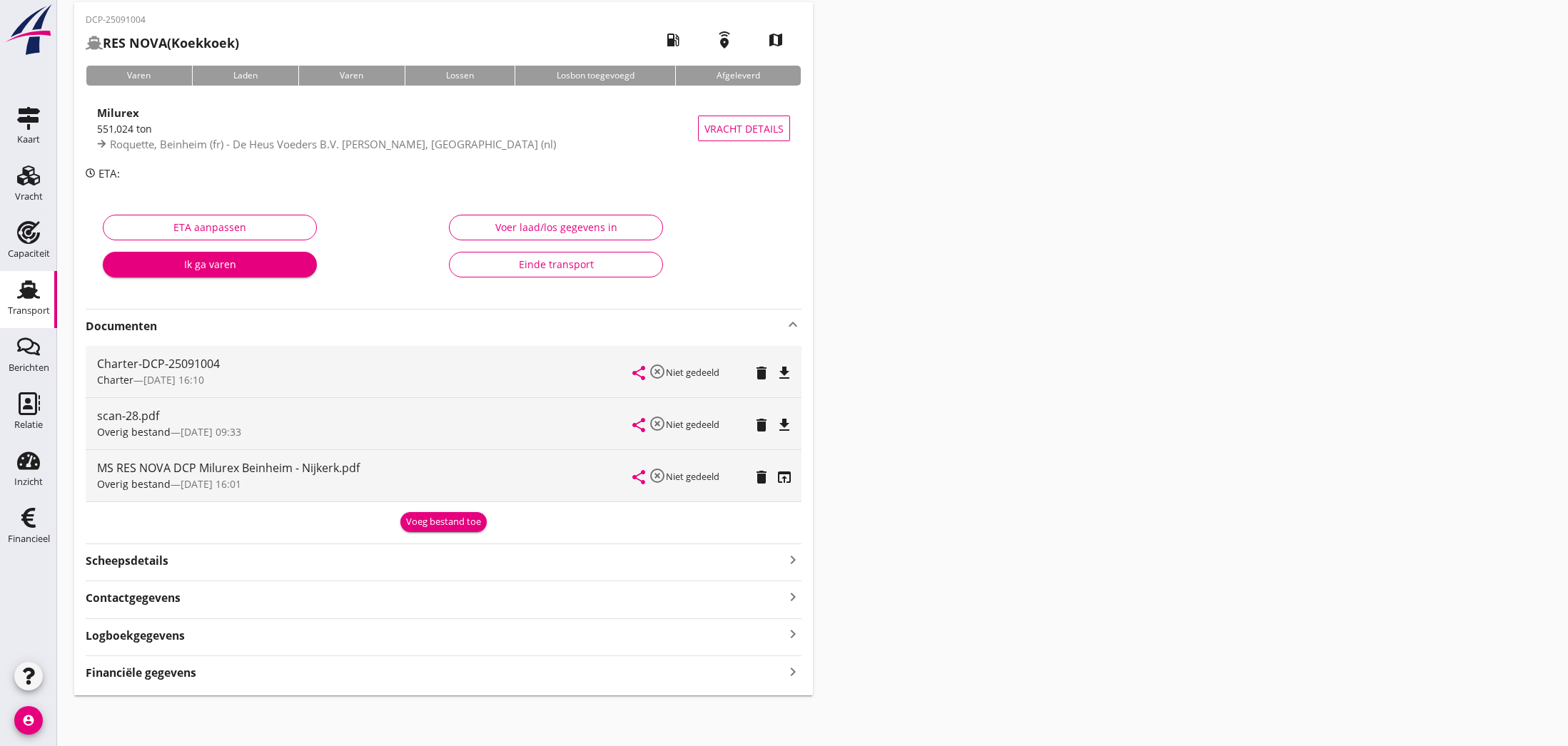
scroll to position [60, 0]
click at [153, 671] on strong "Financiële gegevens" at bounding box center [141, 674] width 111 height 16
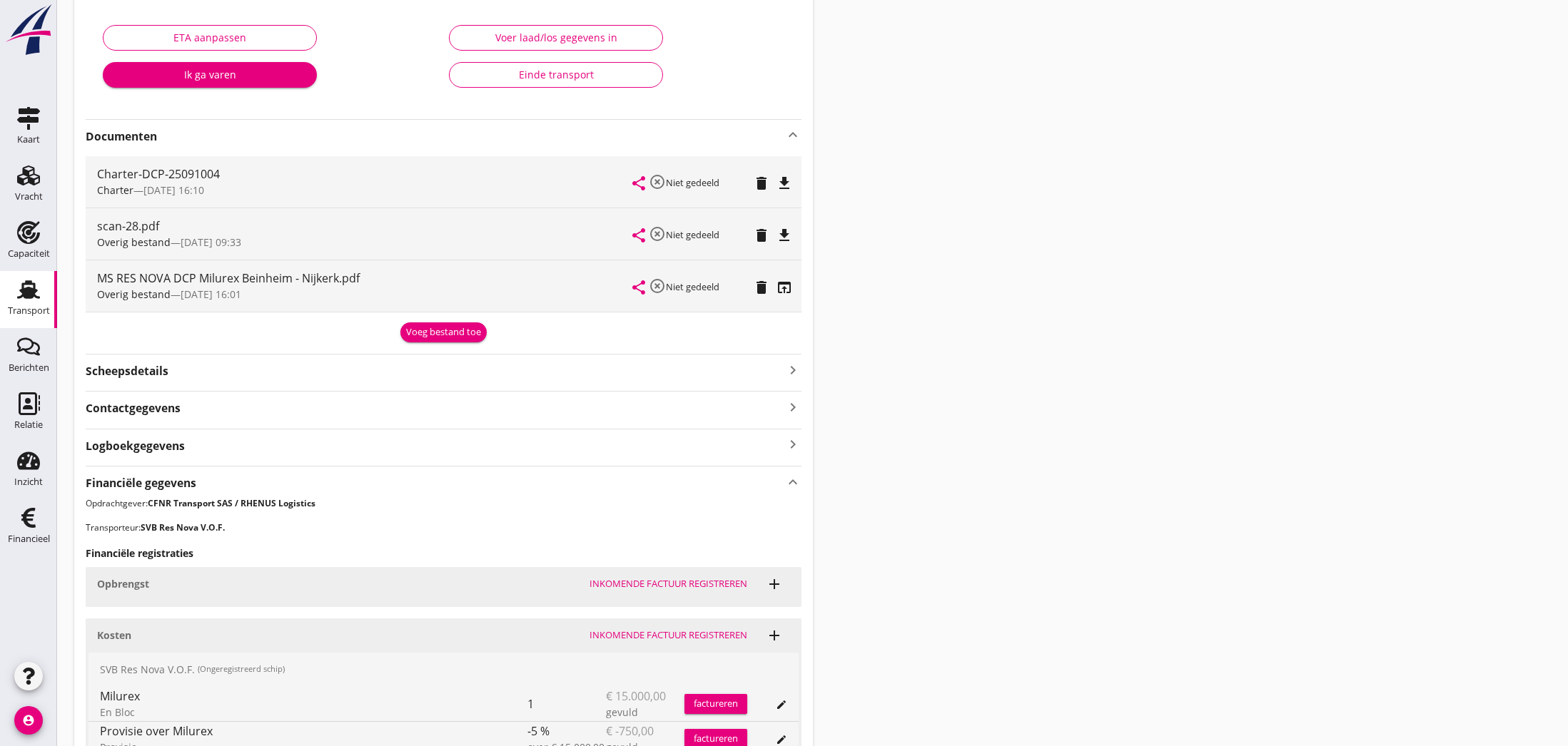
scroll to position [213, 0]
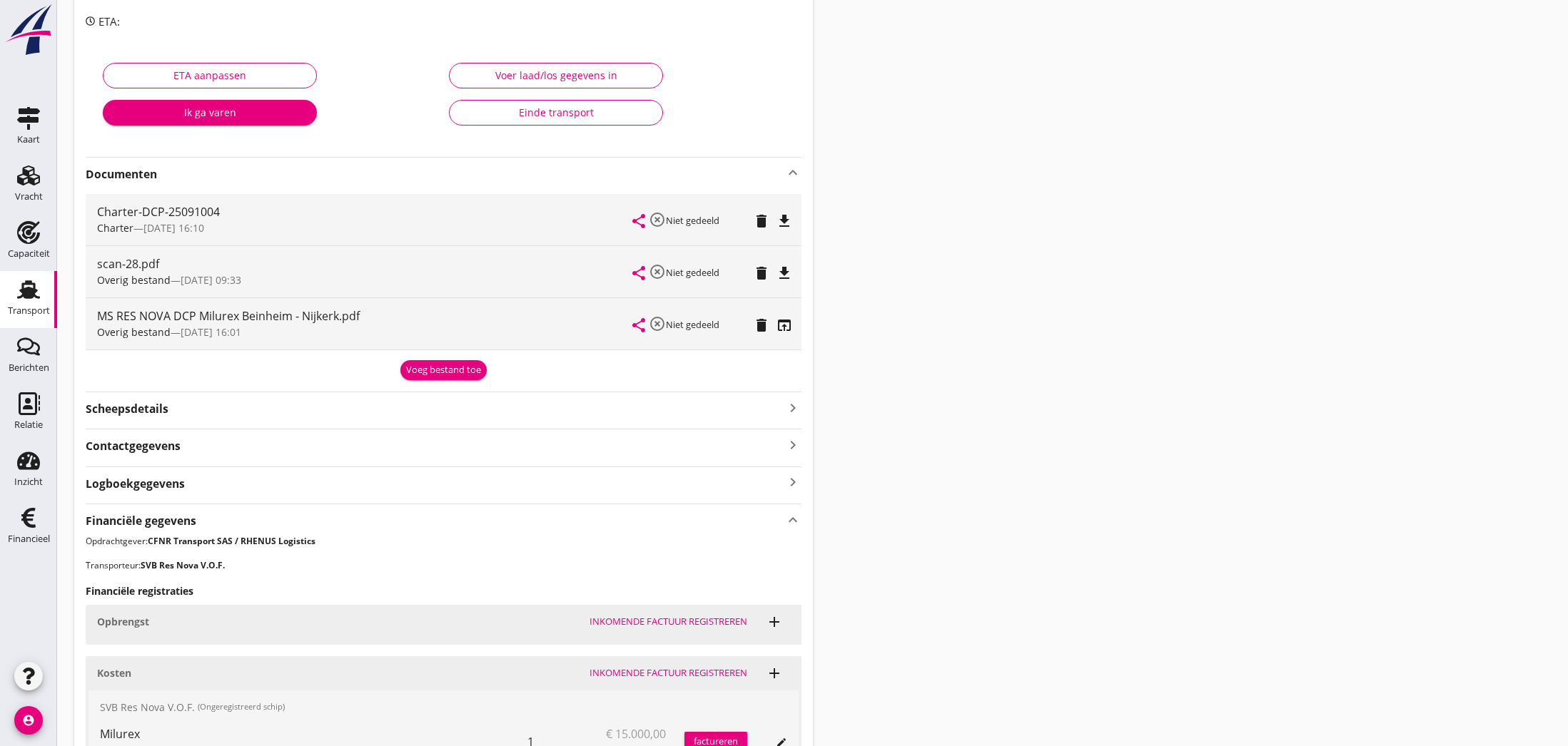
click at [784, 219] on icon "file_download" at bounding box center [784, 221] width 17 height 17
click at [784, 219] on icon "open_in_browser" at bounding box center [784, 221] width 17 height 17
click at [784, 325] on icon "open_in_browser" at bounding box center [784, 325] width 17 height 17
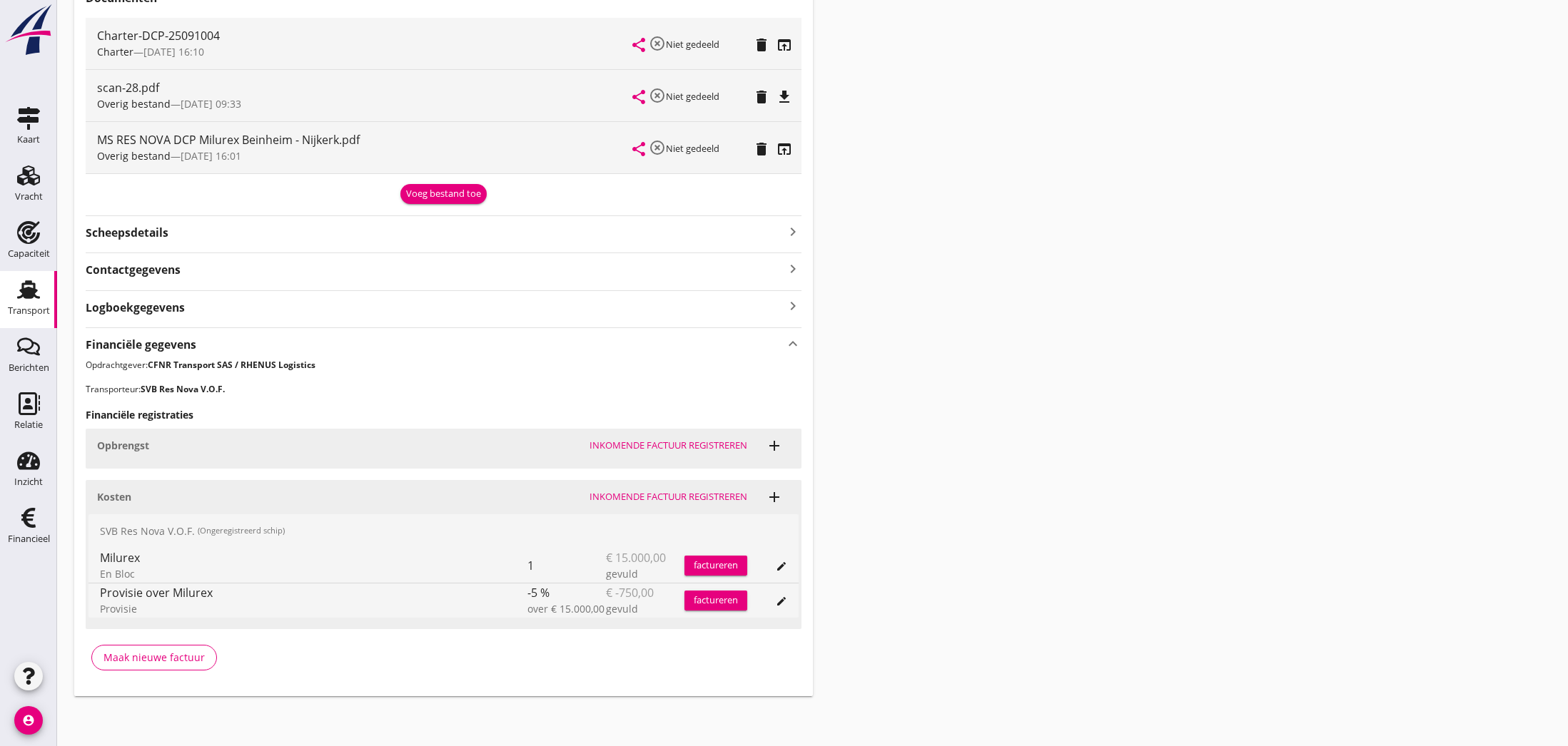
scroll to position [388, 0]
click at [162, 657] on div "Maak nieuwe factuur" at bounding box center [154, 658] width 101 height 15
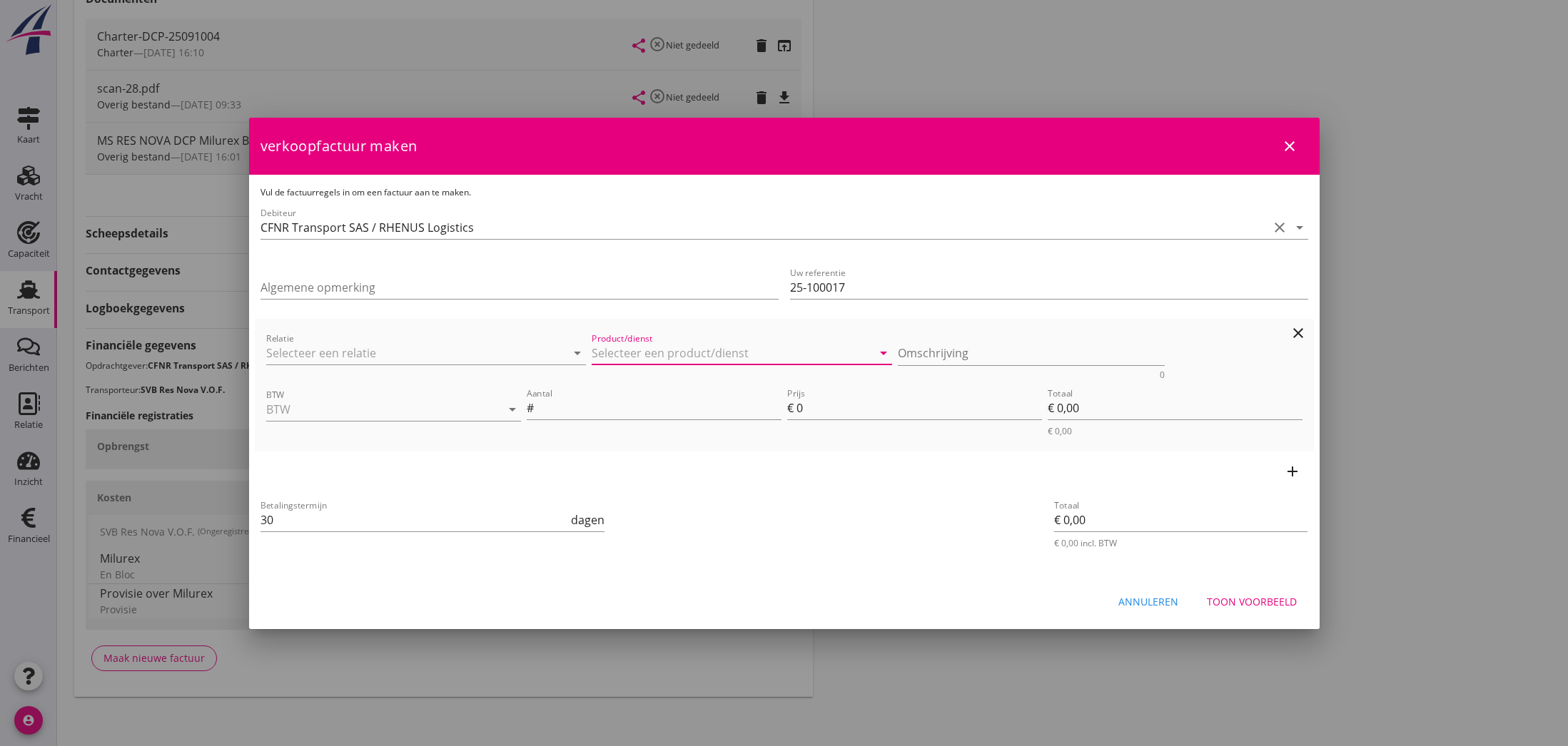
click at [671, 342] on input "Product/dienst" at bounding box center [732, 353] width 280 height 23
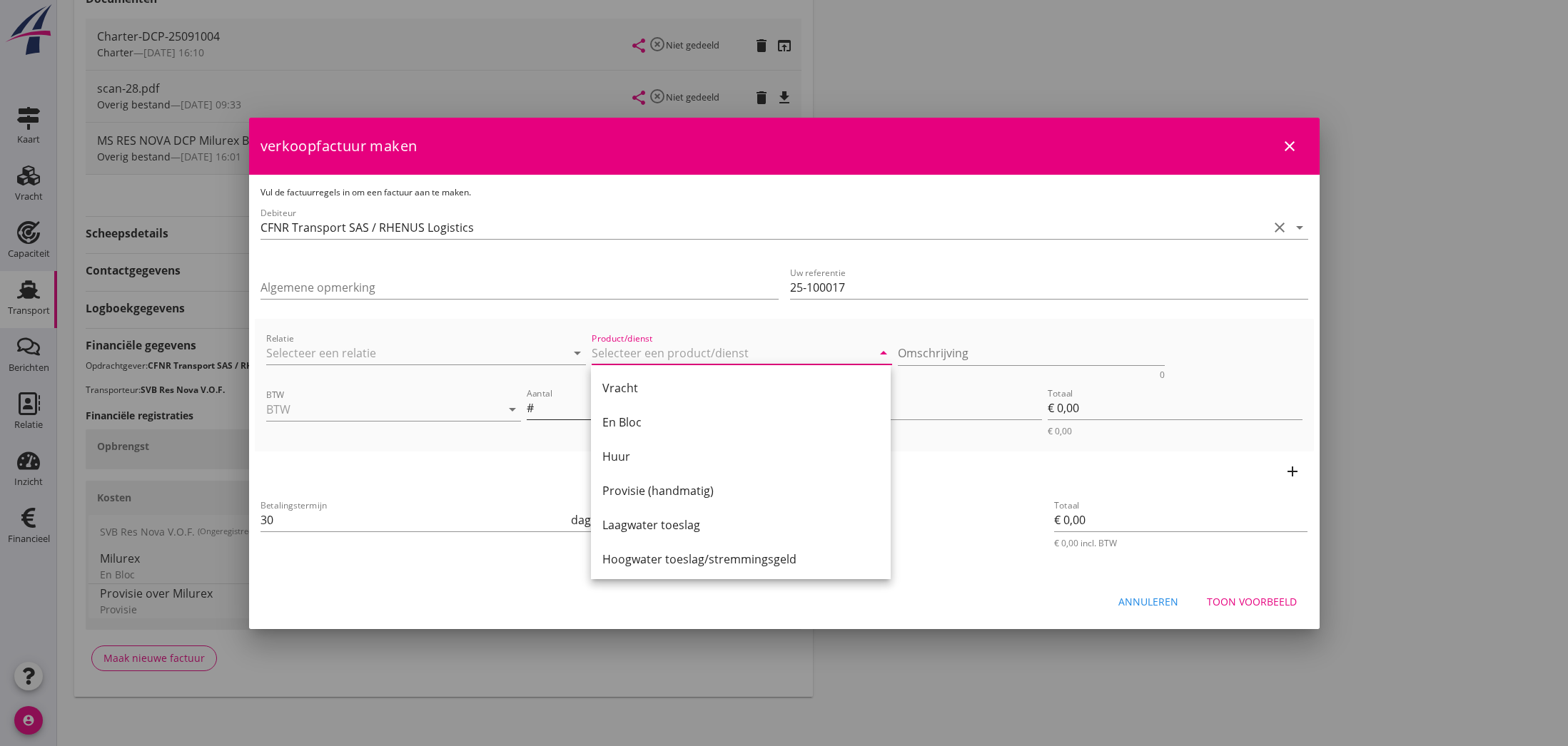
drag, startPoint x: 630, startPoint y: 421, endPoint x: 654, endPoint y: 413, distance: 25.3
click at [632, 421] on div "En Bloc" at bounding box center [741, 422] width 277 height 17
type input "En Bloc"
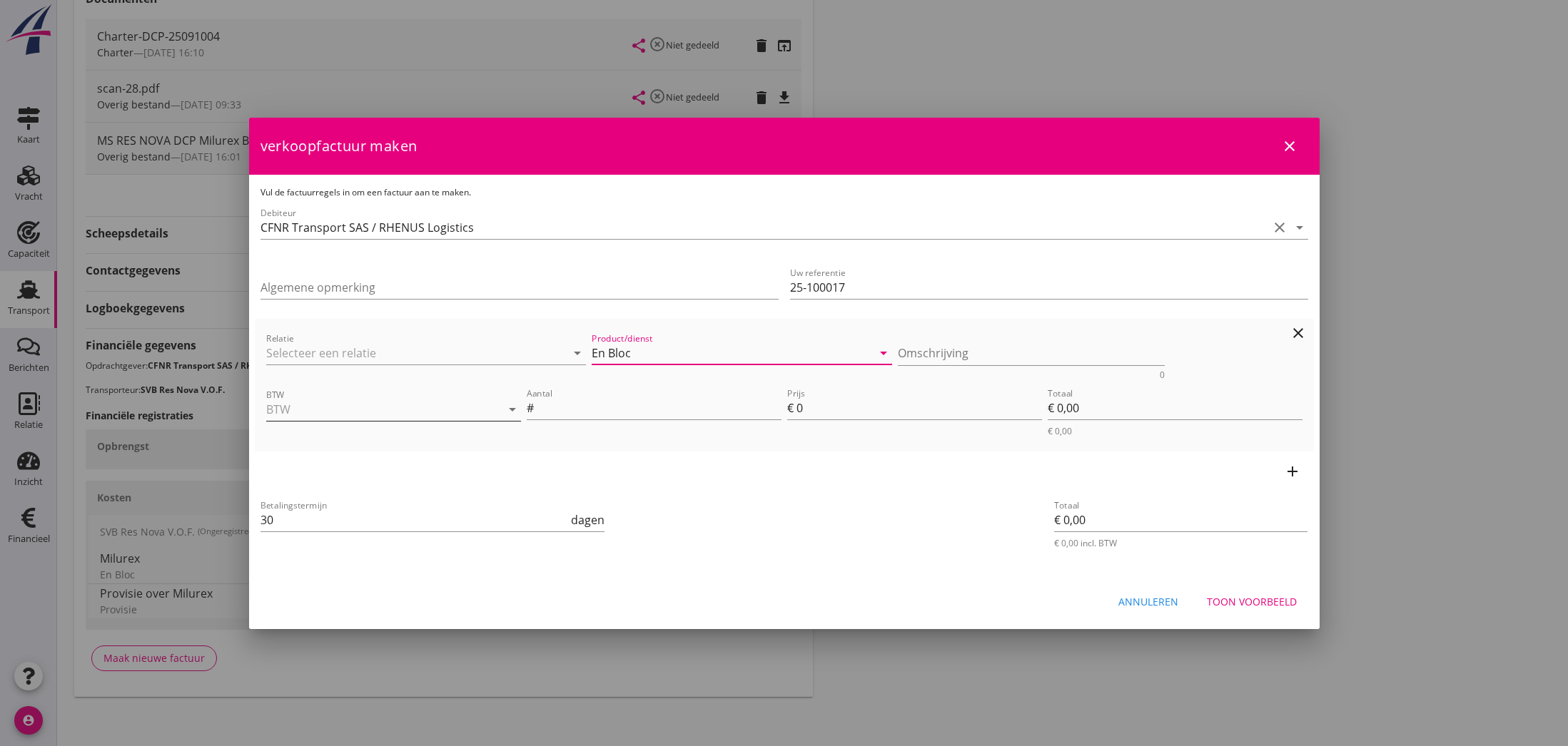
click at [468, 412] on input "BTW" at bounding box center [373, 409] width 215 height 23
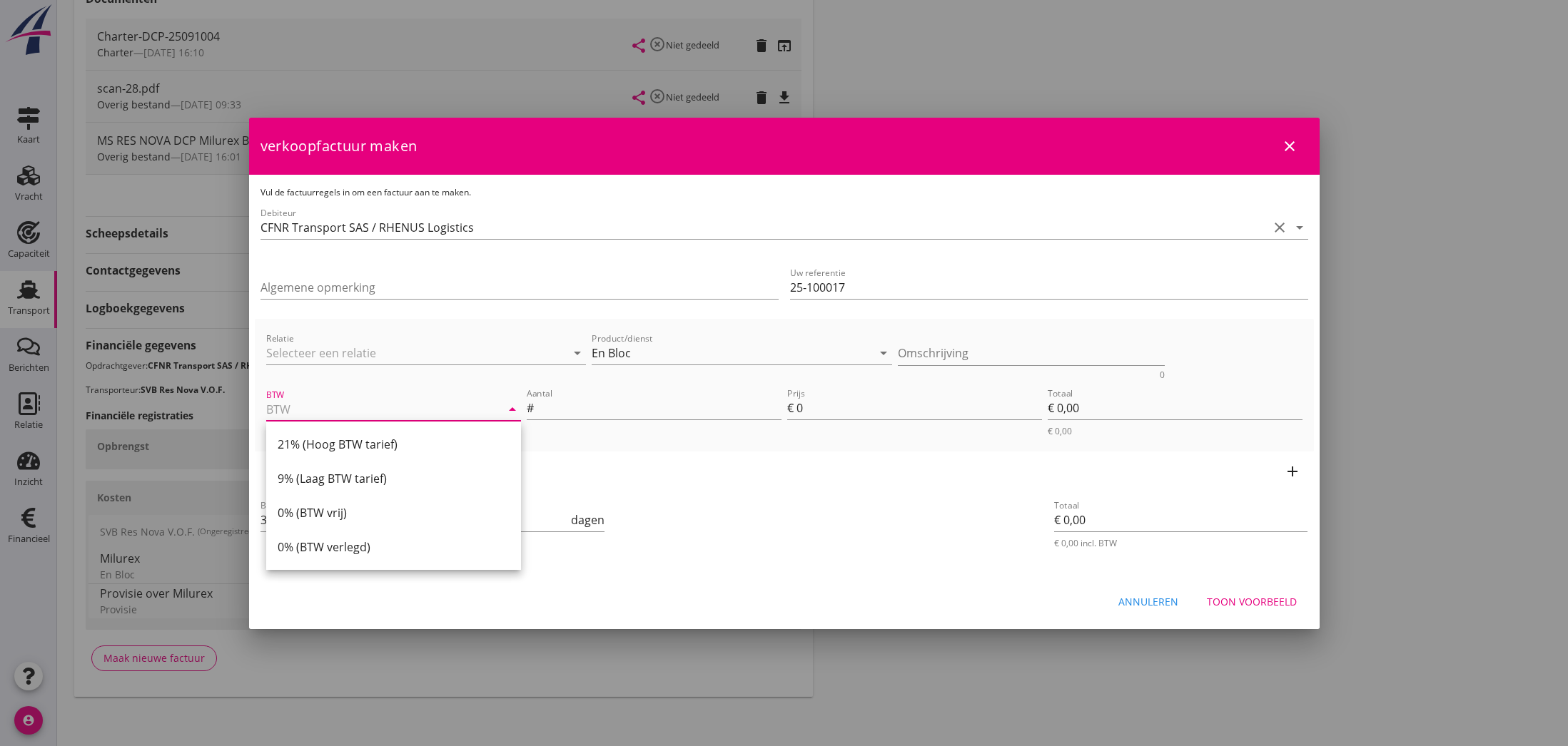
drag, startPoint x: 358, startPoint y: 545, endPoint x: 365, endPoint y: 542, distance: 7.6
click at [360, 545] on div "0% (BTW verlegd)" at bounding box center [393, 547] width 232 height 17
type input "0% (BTW verlegd)"
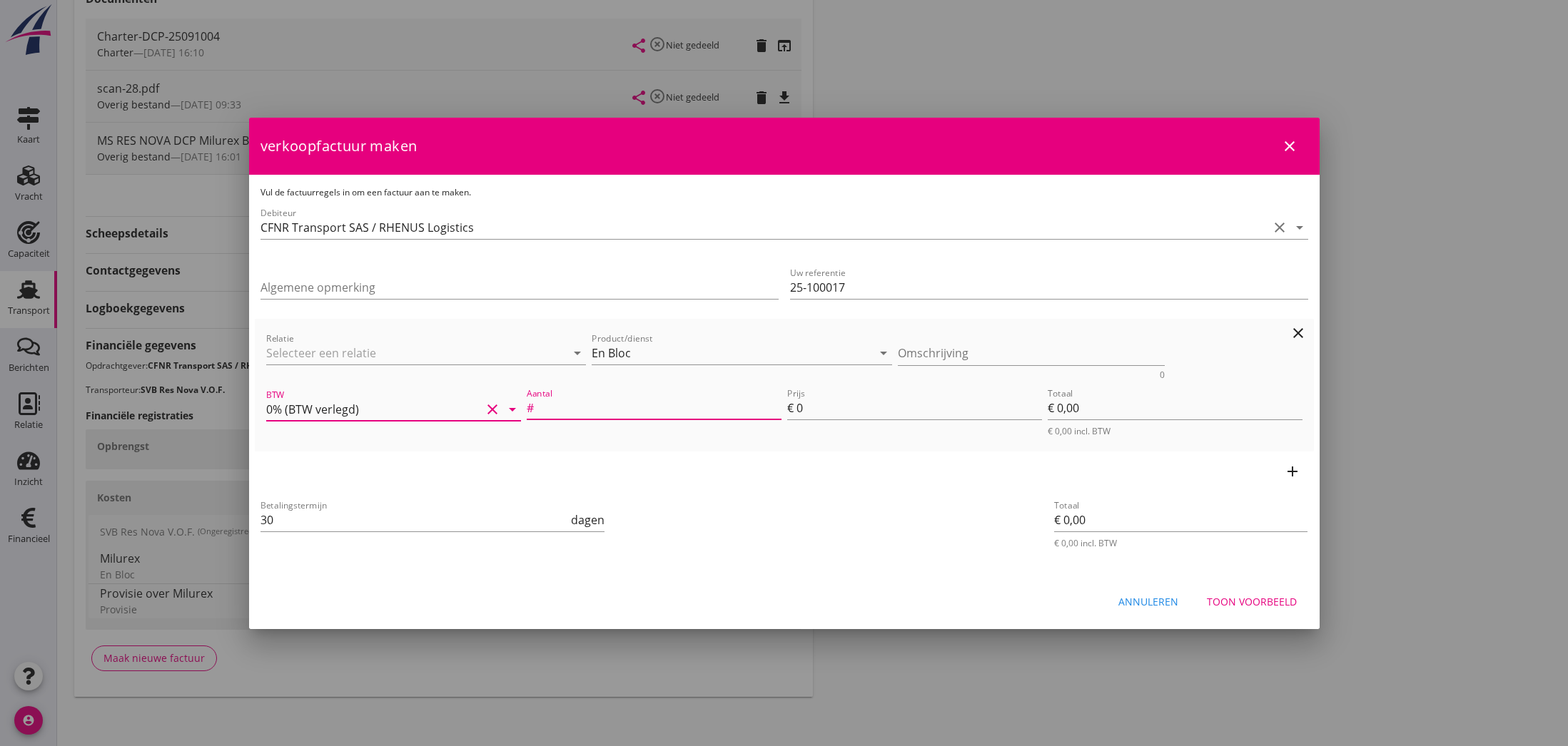
click at [601, 408] on input "Aantal" at bounding box center [659, 408] width 245 height 23
type input "1"
click at [804, 409] on input "0" at bounding box center [919, 408] width 245 height 23
type input "1"
type input "€ 1,00"
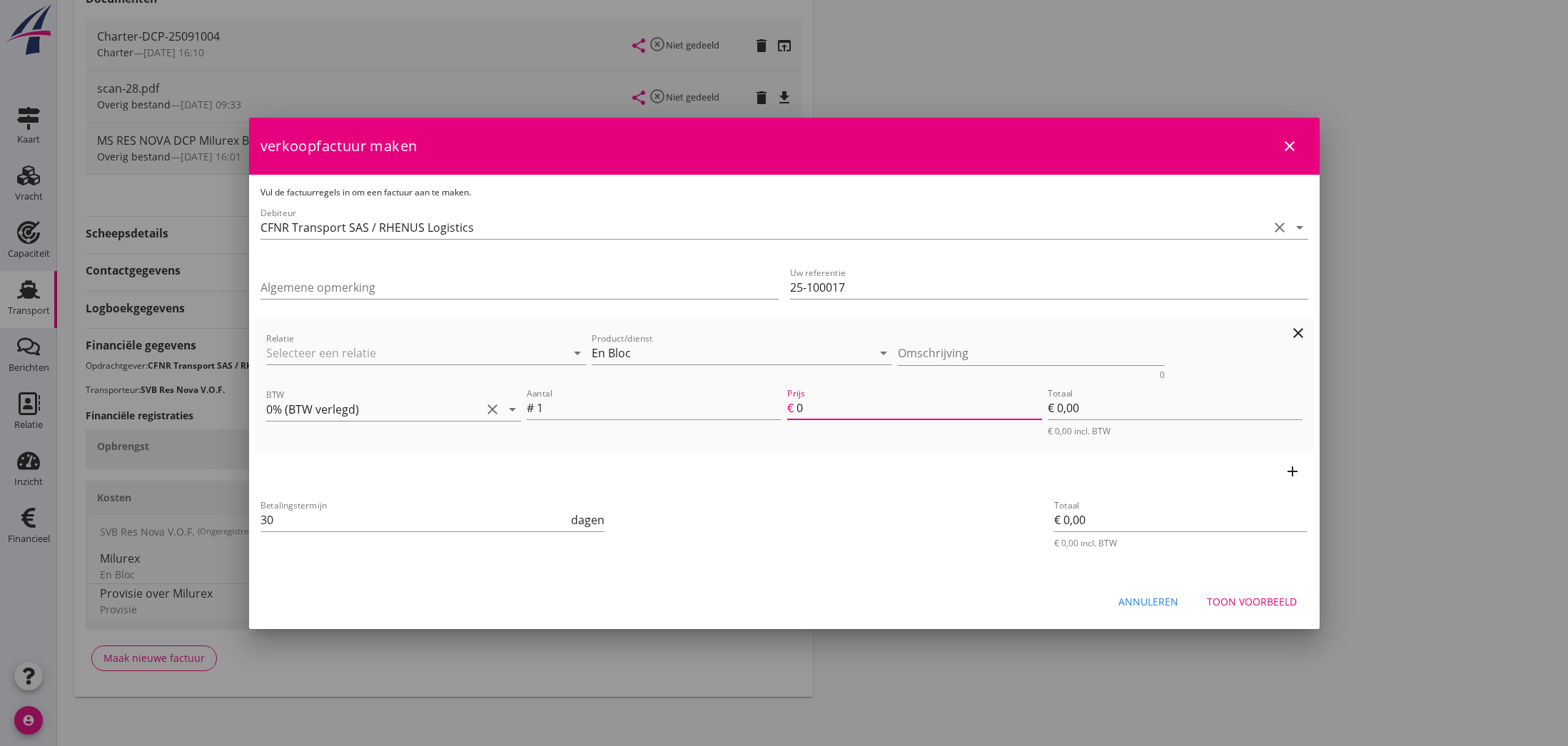
type input "€ 1,00"
type input "16"
type input "€ 16,00"
type input "160"
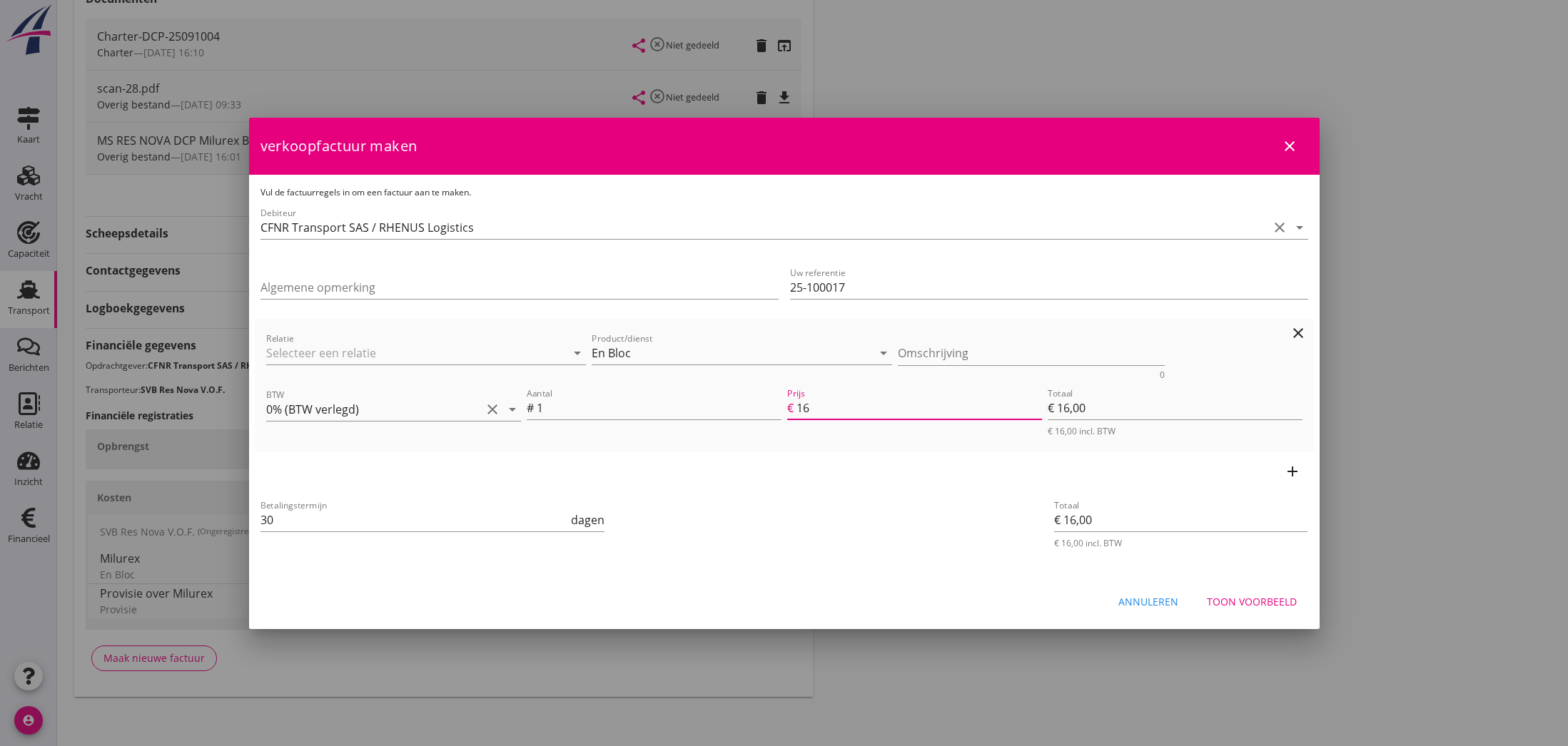
type input "€ 160,00"
type input "1600"
type input "€ 1.600,00"
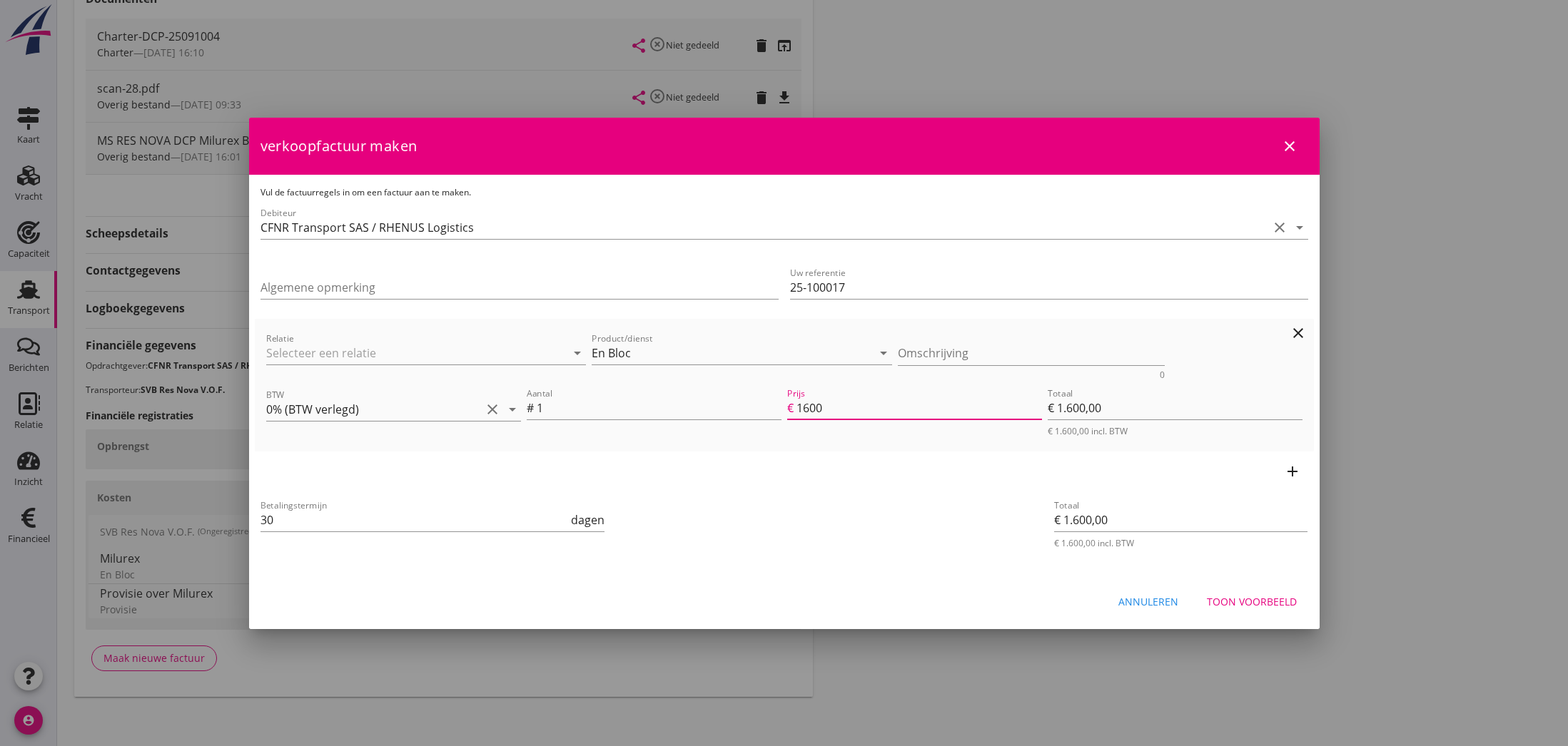
type input "16000"
type input "€ 16.000,00"
type input "16000.00"
click at [902, 486] on div "add" at bounding box center [784, 472] width 1059 height 40
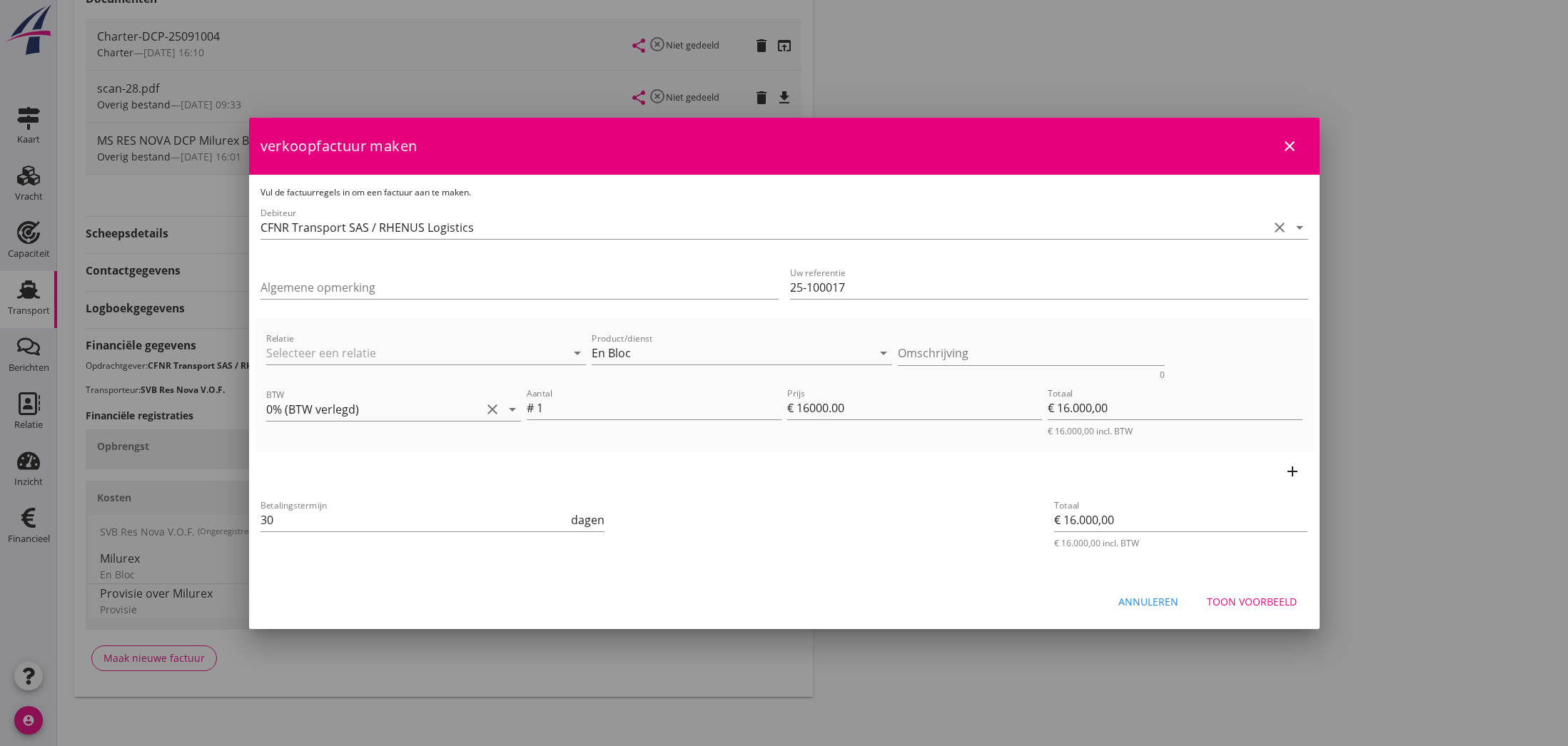
click at [1247, 599] on div "Toon voorbeeld" at bounding box center [1251, 602] width 90 height 15
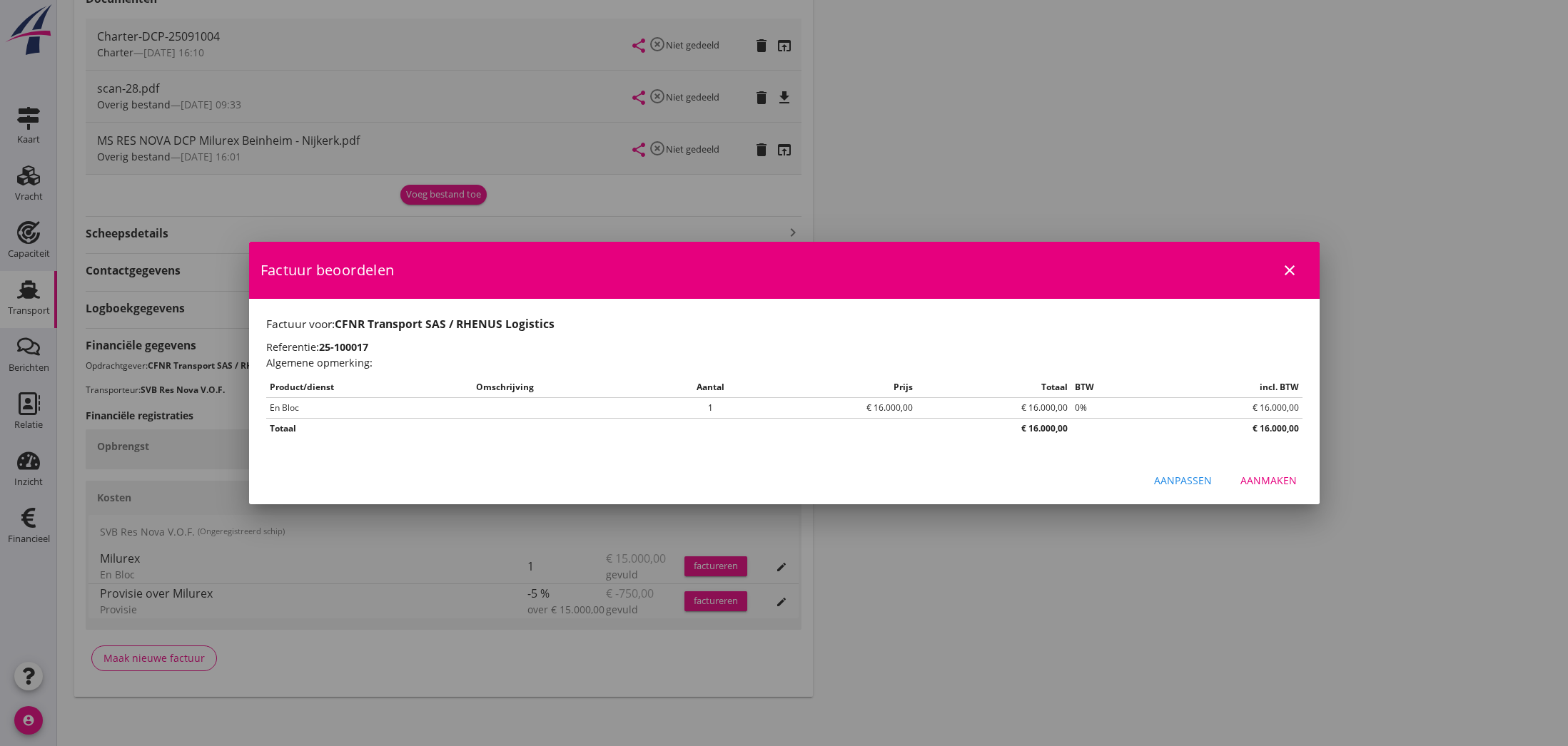
click at [1258, 481] on div "Aanmaken" at bounding box center [1268, 480] width 57 height 15
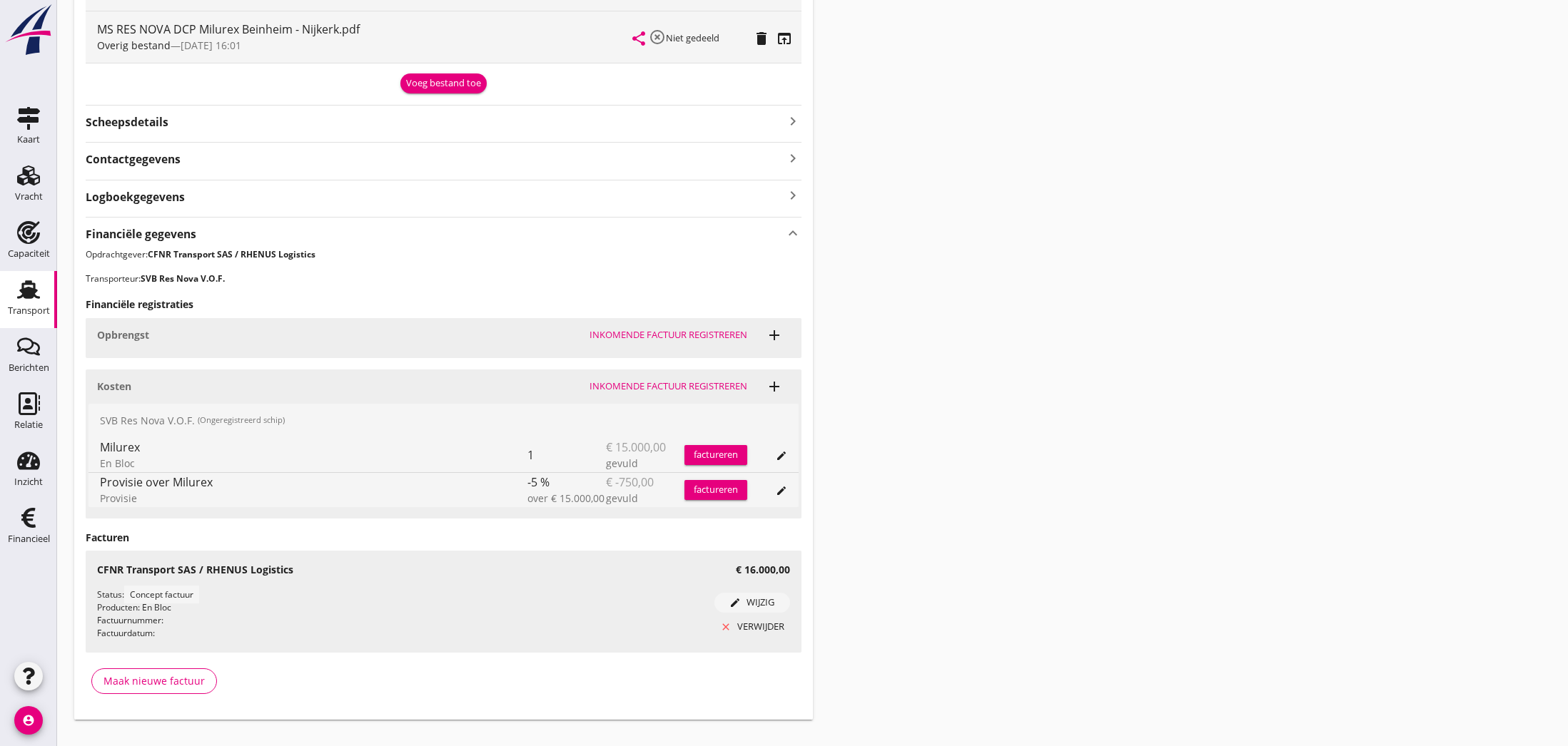
scroll to position [508, 0]
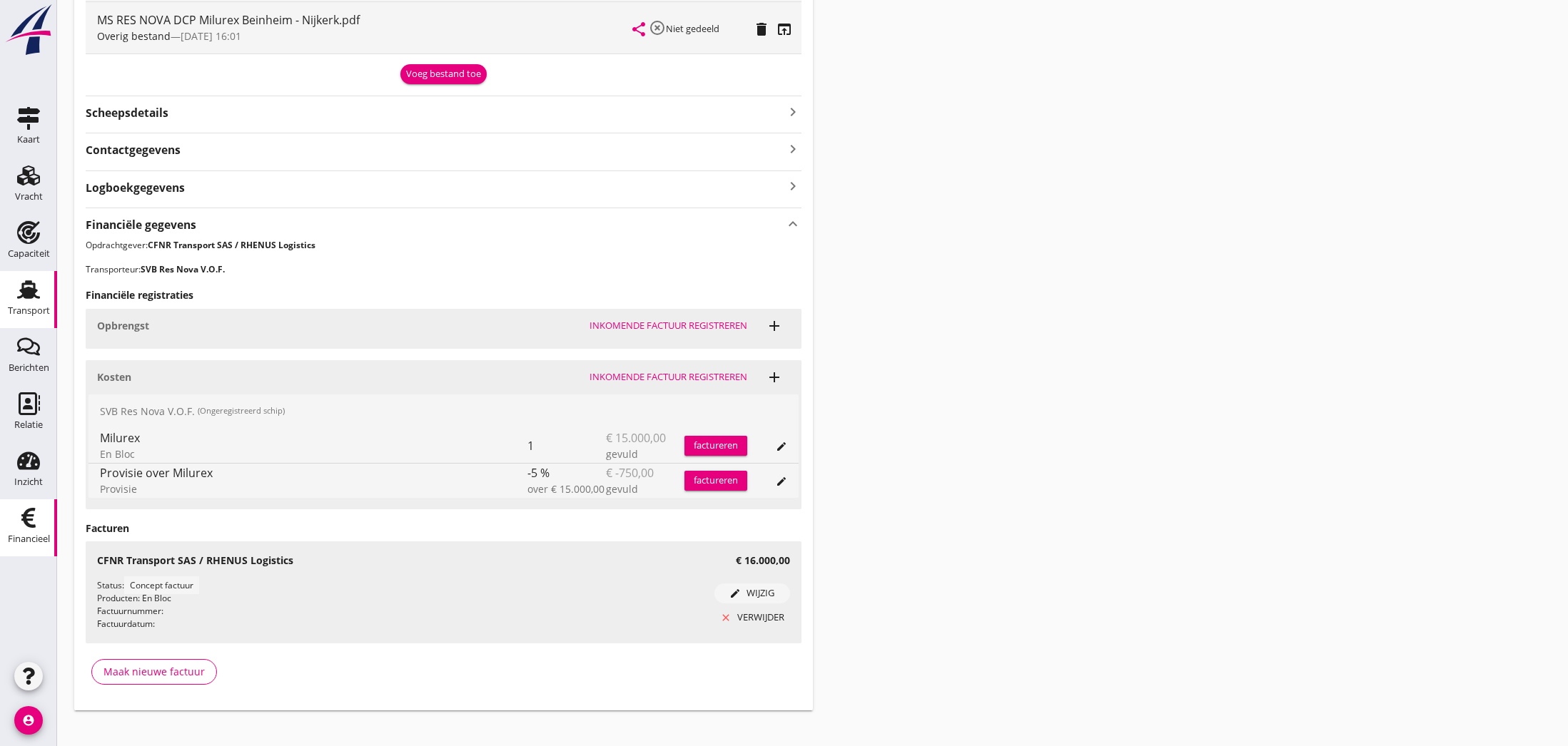
click at [34, 522] on icon "Financieel" at bounding box center [28, 518] width 23 height 23
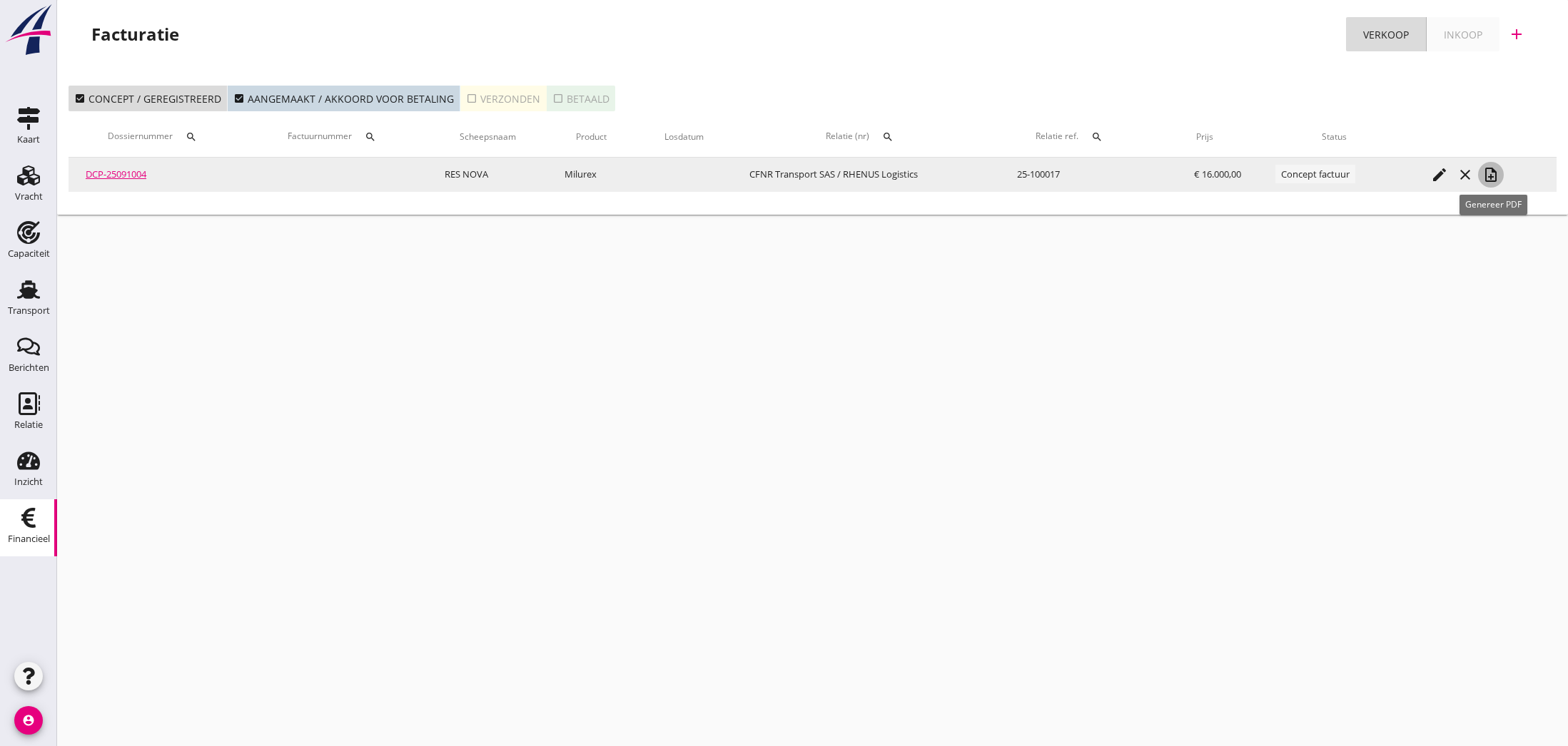
click at [1491, 178] on icon "note_add" at bounding box center [1491, 175] width 17 height 17
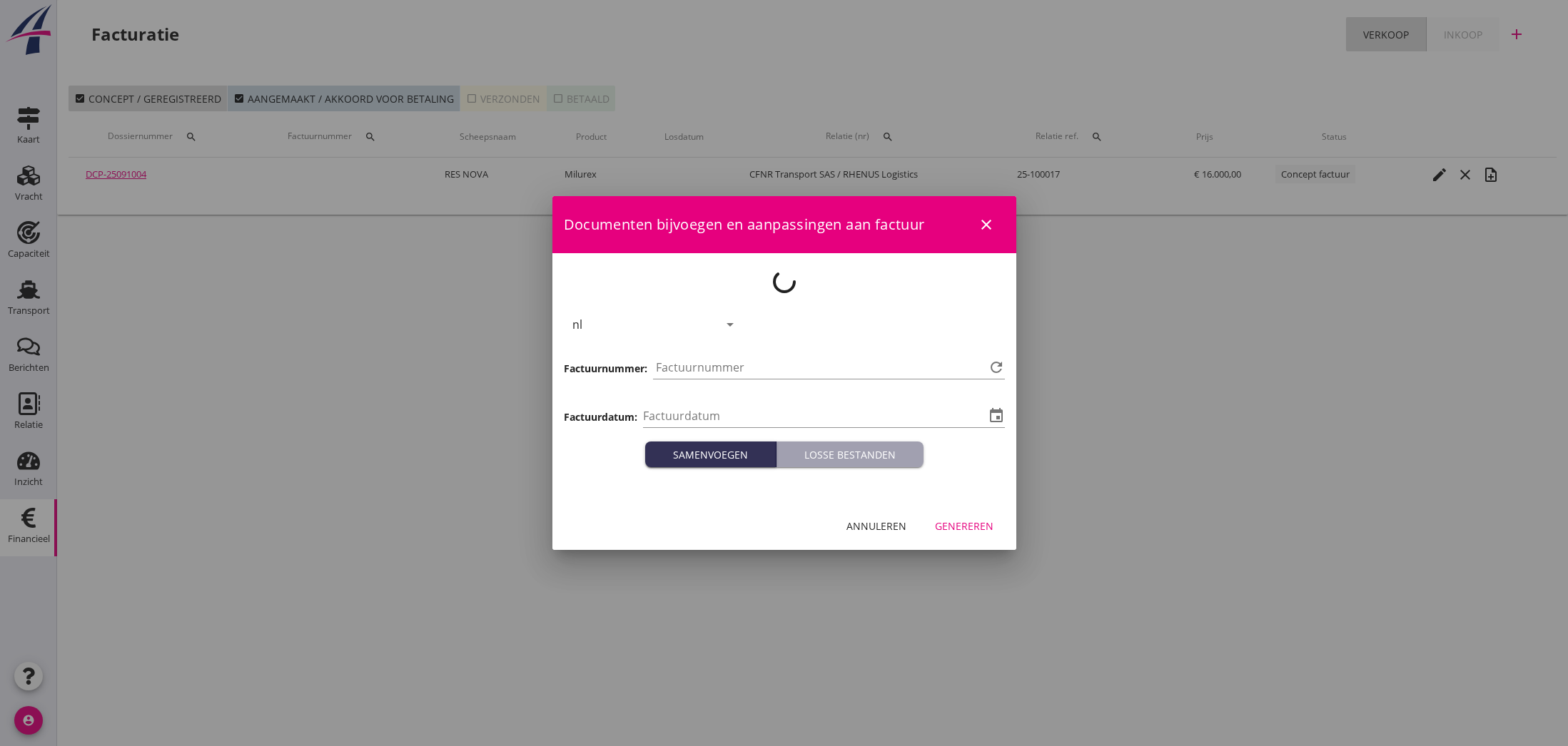
type input "[DATE]"
type input "817"
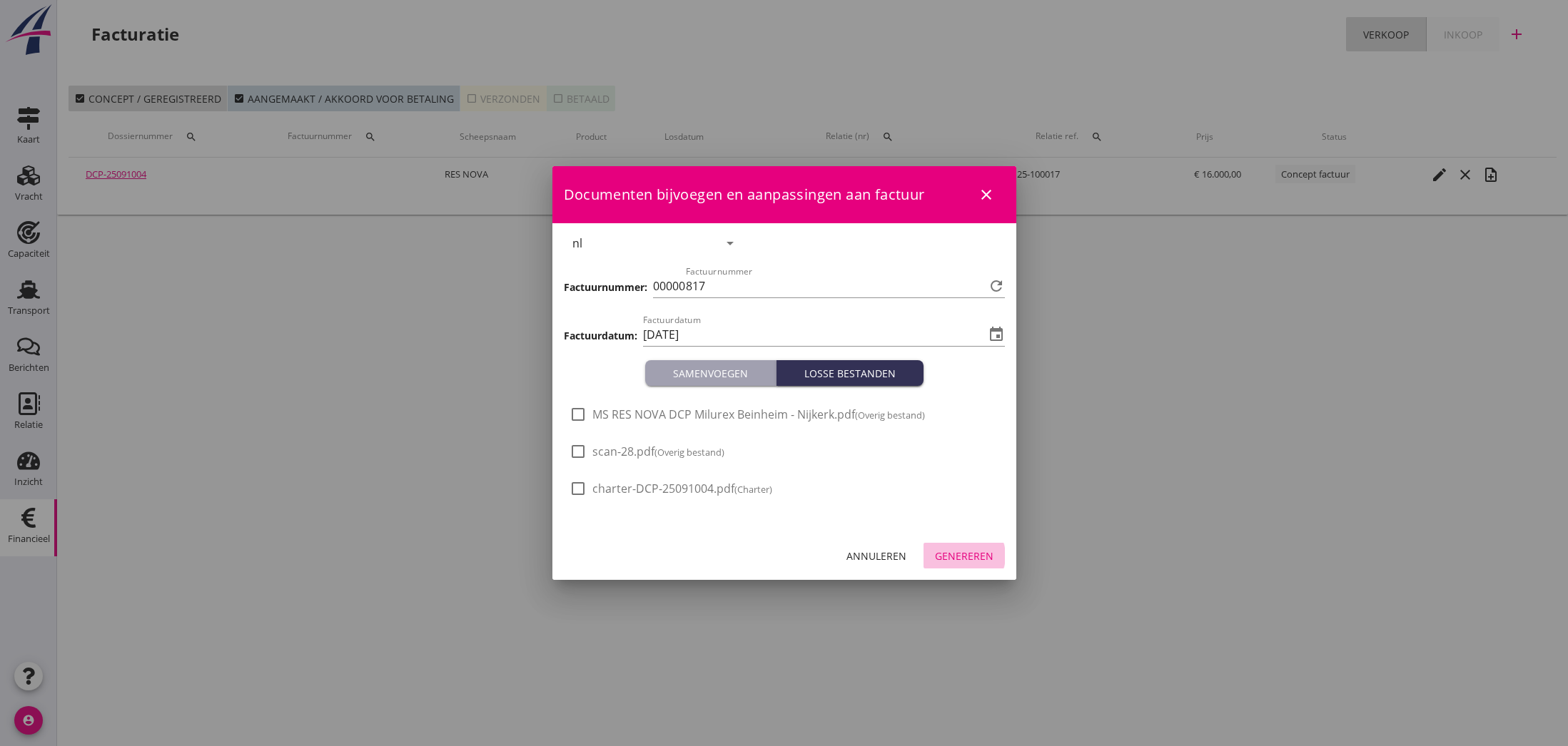
click at [987, 552] on div "Genereren" at bounding box center [964, 556] width 59 height 15
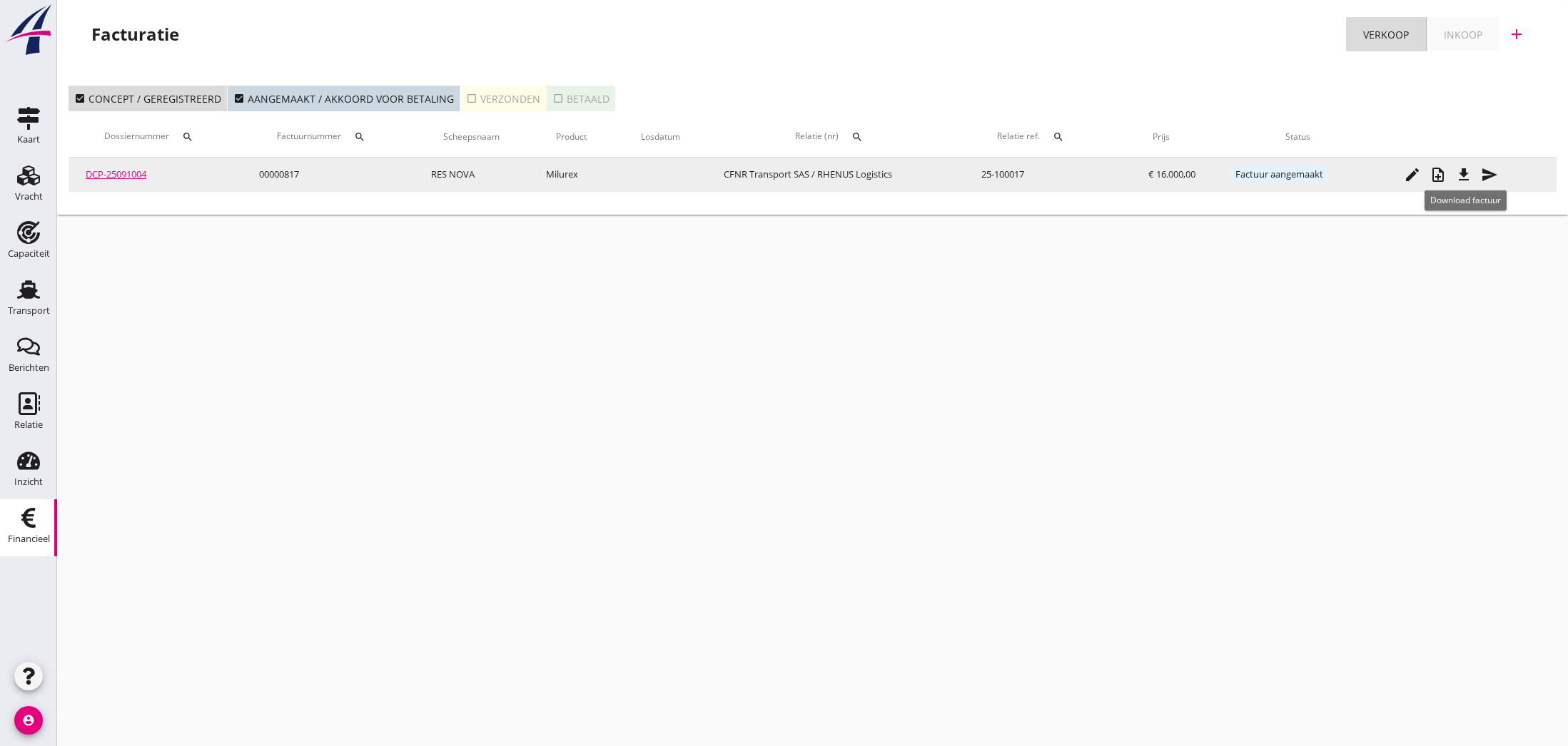
click at [1467, 180] on icon "file_download" at bounding box center [1463, 175] width 17 height 17
click at [1487, 170] on icon "send" at bounding box center [1489, 175] width 17 height 17
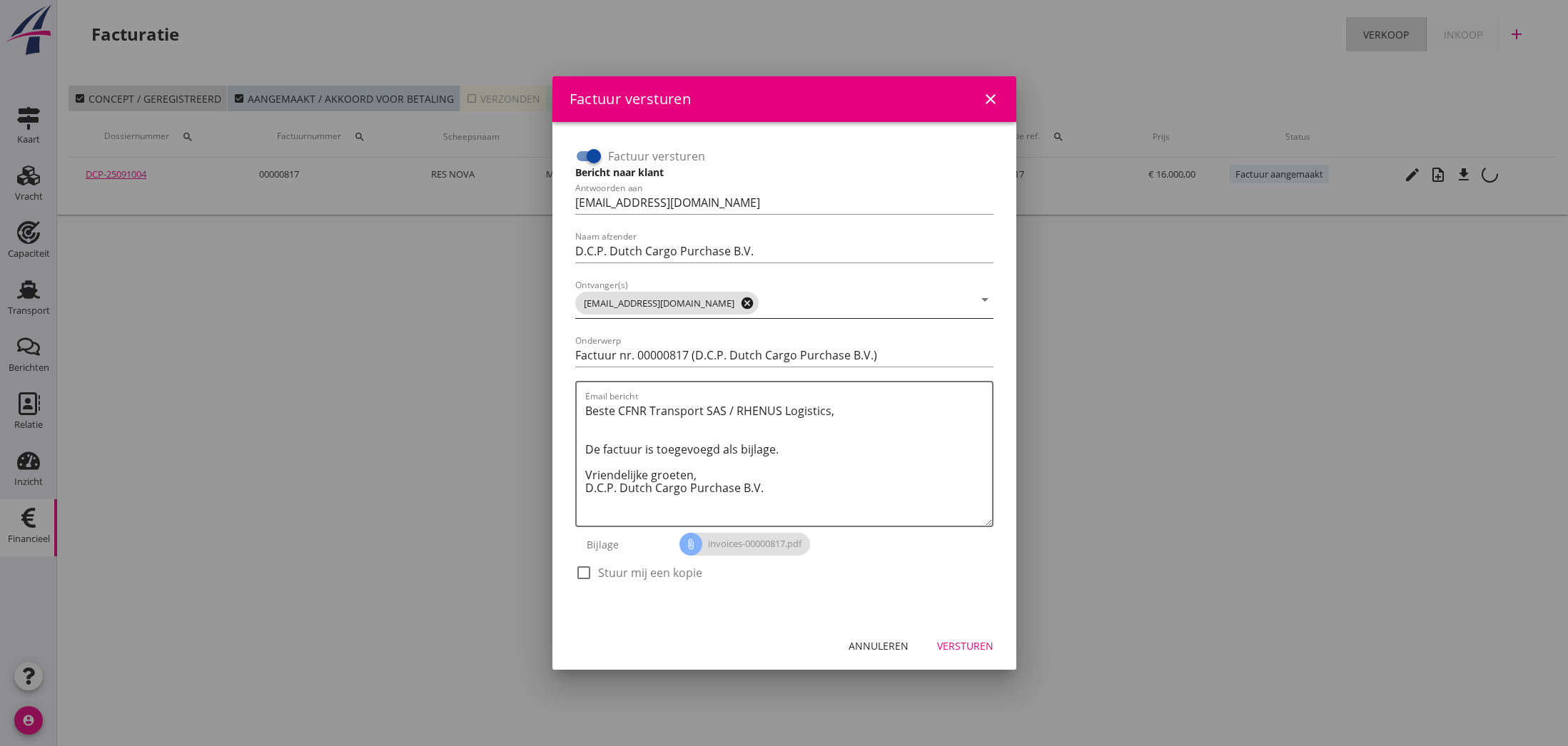
click at [740, 305] on icon "cancel" at bounding box center [746, 302] width 14 height 14
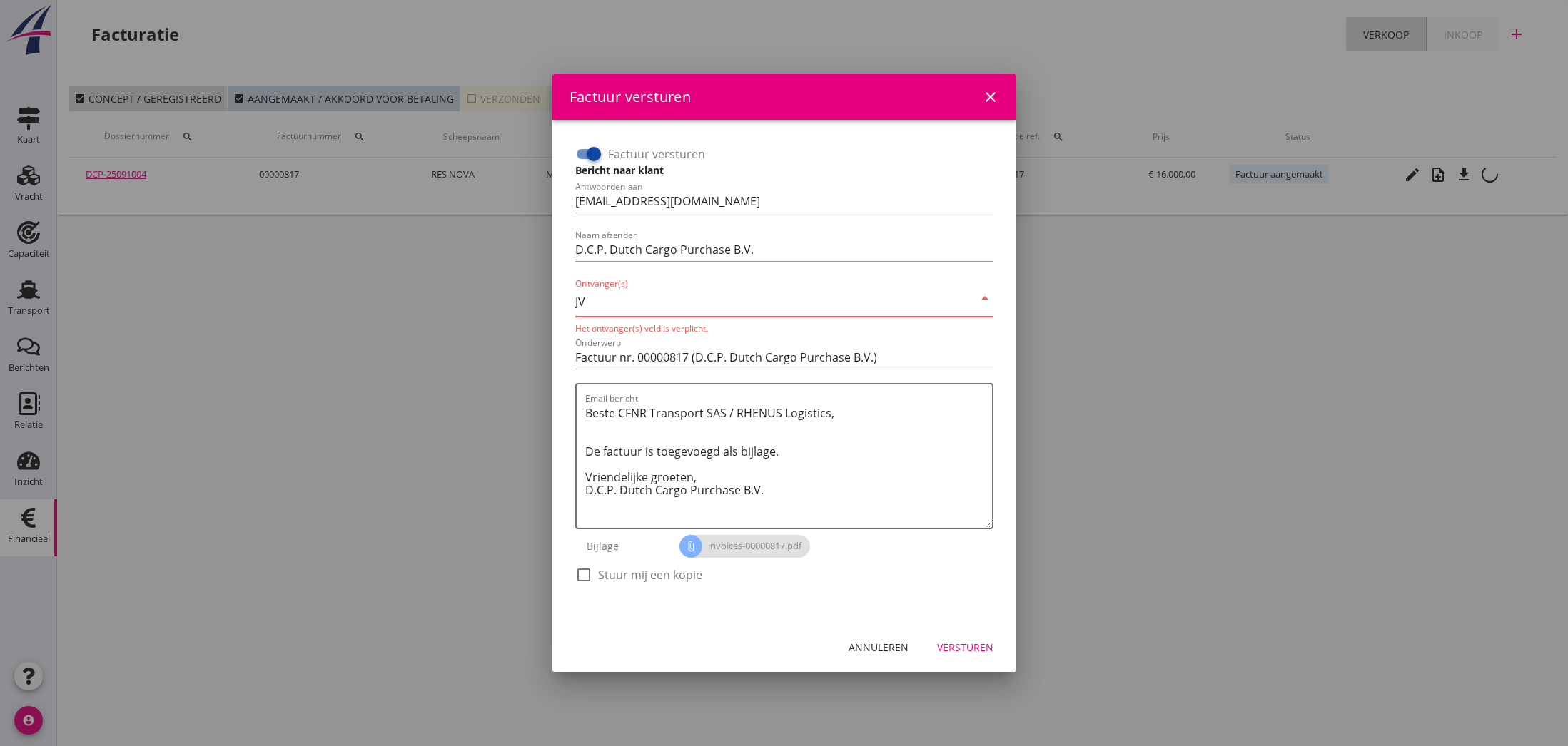
type input "J"
type input "[EMAIL_ADDRESS][DOMAIN_NAME]"
click at [758, 431] on textarea "Beste CFNR Transport SAS / RHENUS Logistics, De factuur is toegevoegd als bijla…" at bounding box center [788, 464] width 407 height 126
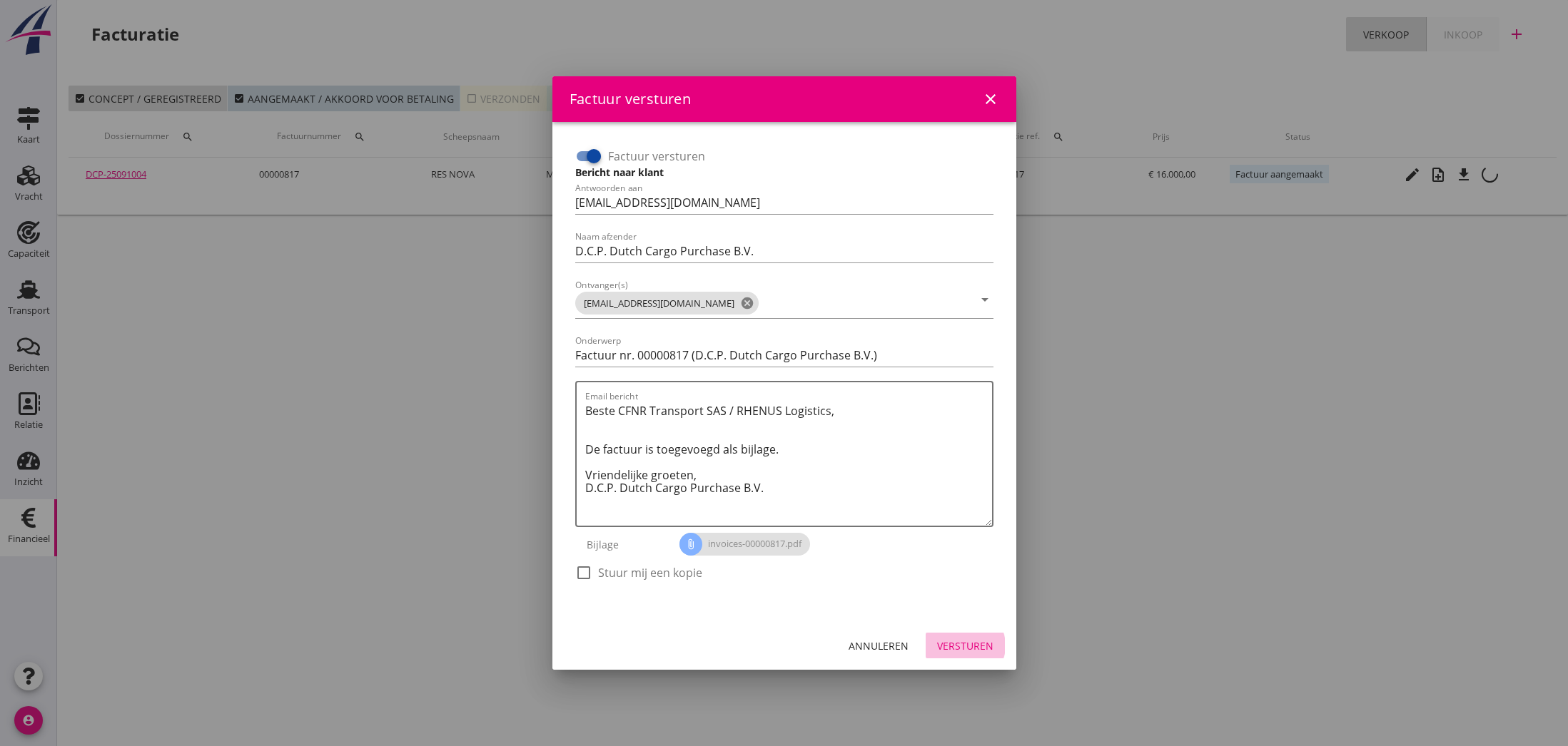
click at [972, 646] on div "Versturen" at bounding box center [965, 646] width 57 height 15
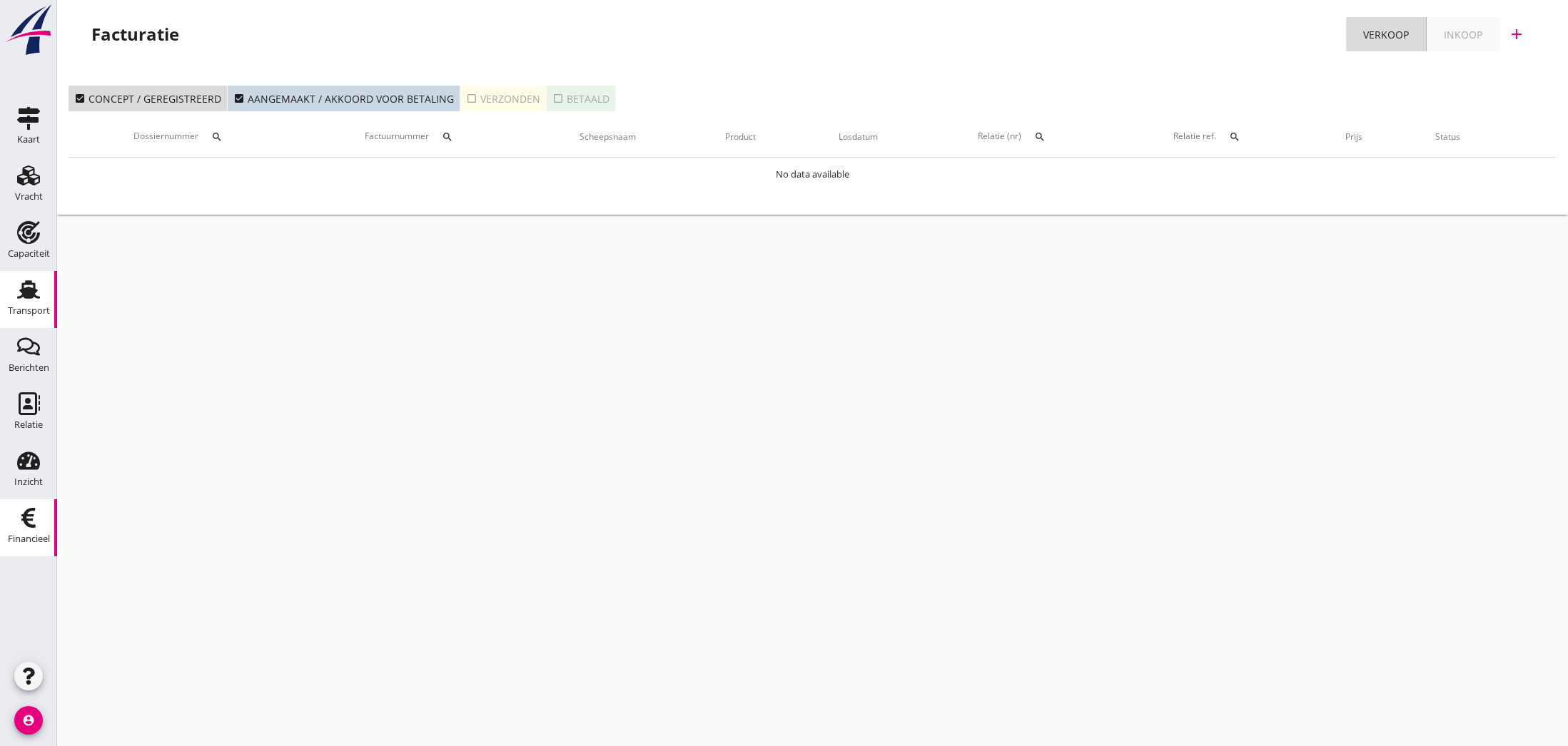
click at [28, 301] on div "Transport" at bounding box center [29, 311] width 42 height 20
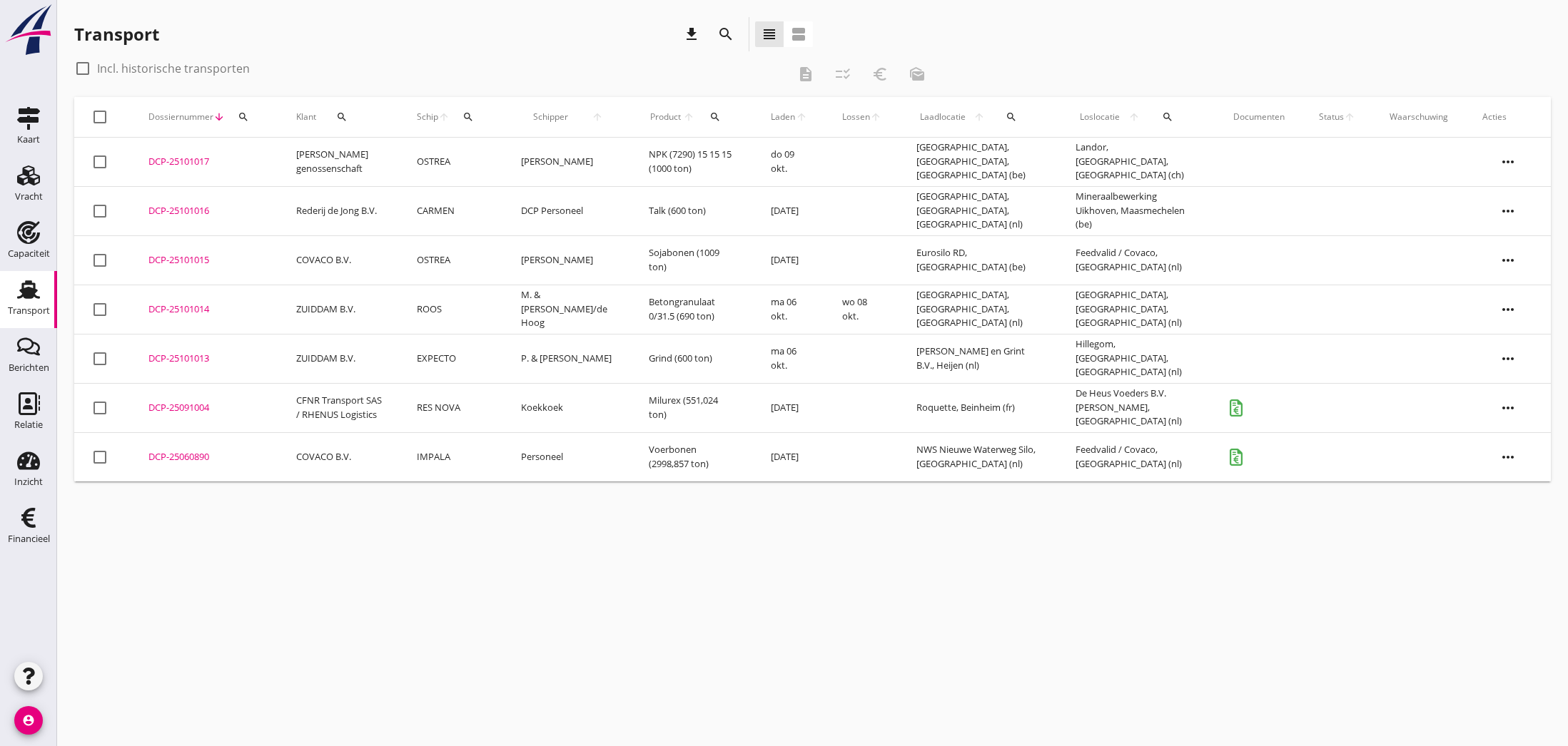
click at [170, 406] on div "DCP-25091004" at bounding box center [205, 407] width 114 height 14
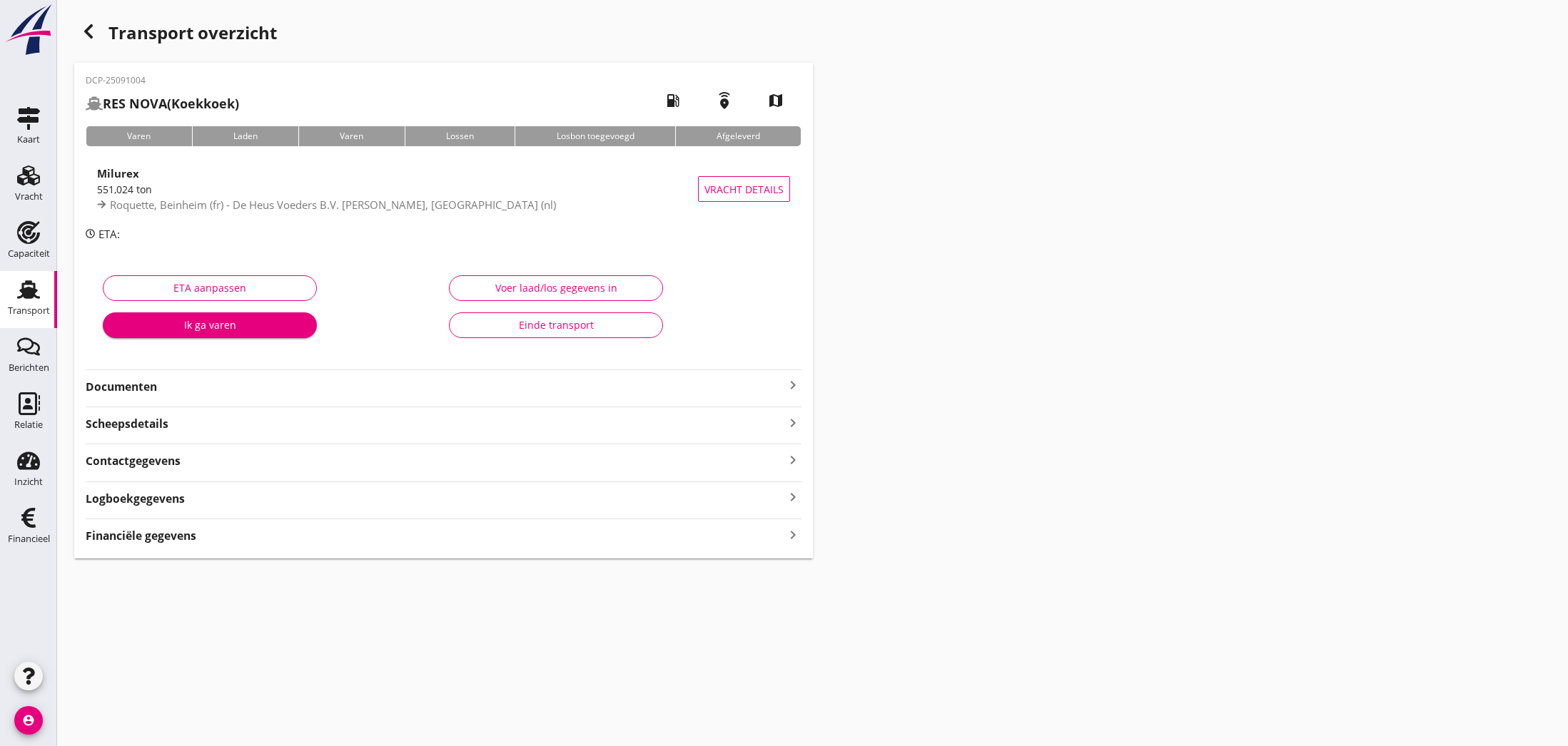
click at [793, 389] on icon "keyboard_arrow_right" at bounding box center [793, 385] width 17 height 17
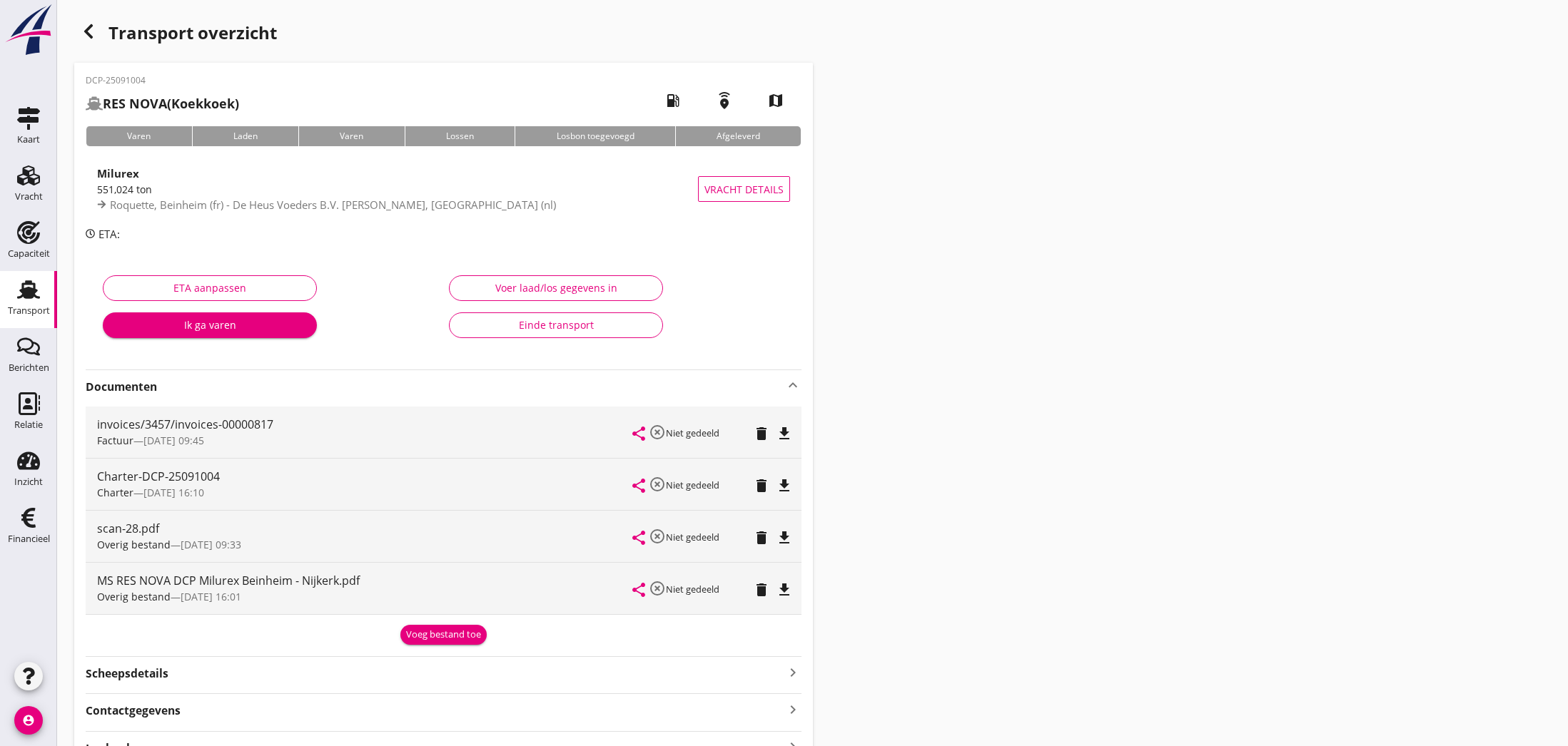
click at [543, 290] on div "Voer laad/los gegevens in" at bounding box center [555, 288] width 190 height 15
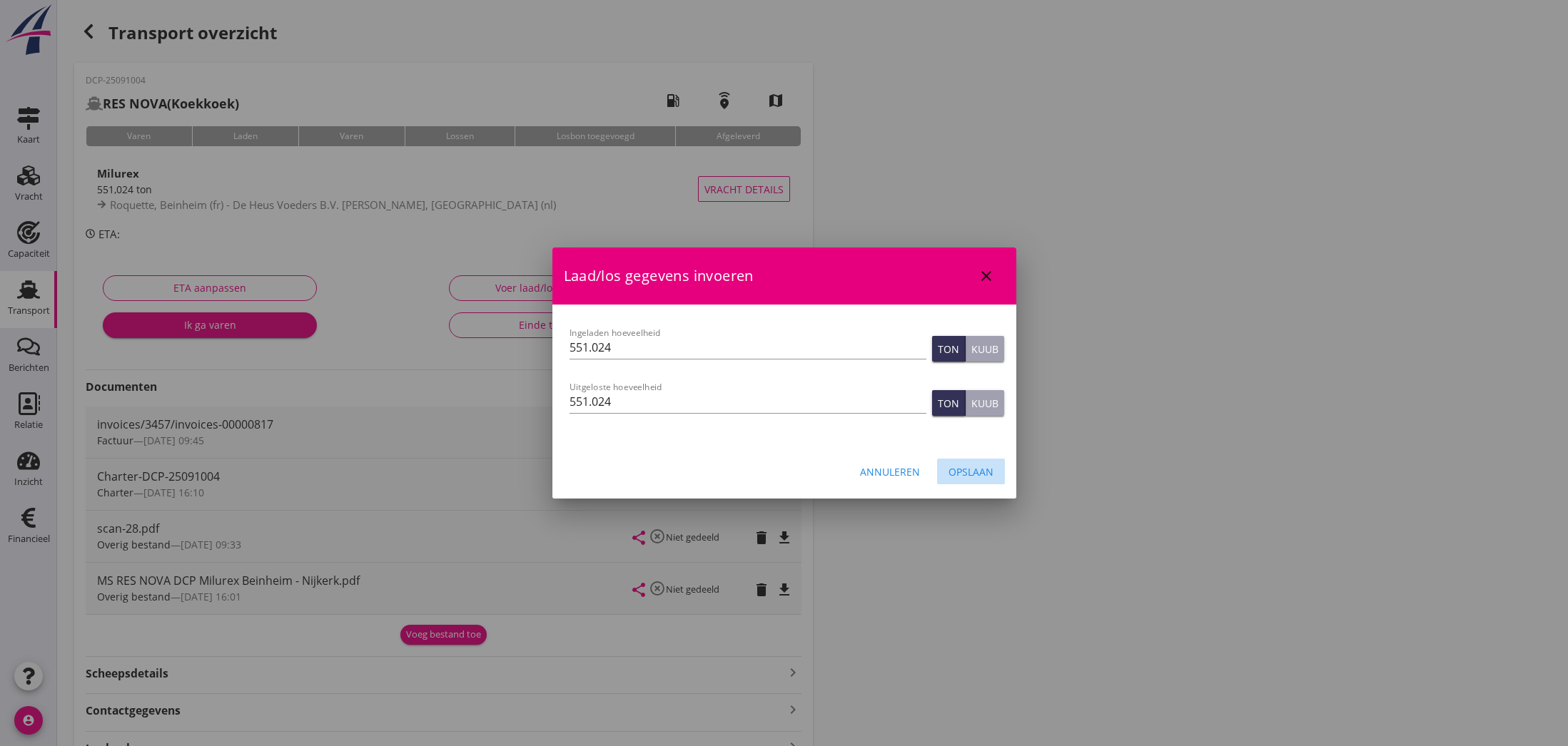
click at [967, 471] on div "Opslaan" at bounding box center [971, 472] width 45 height 15
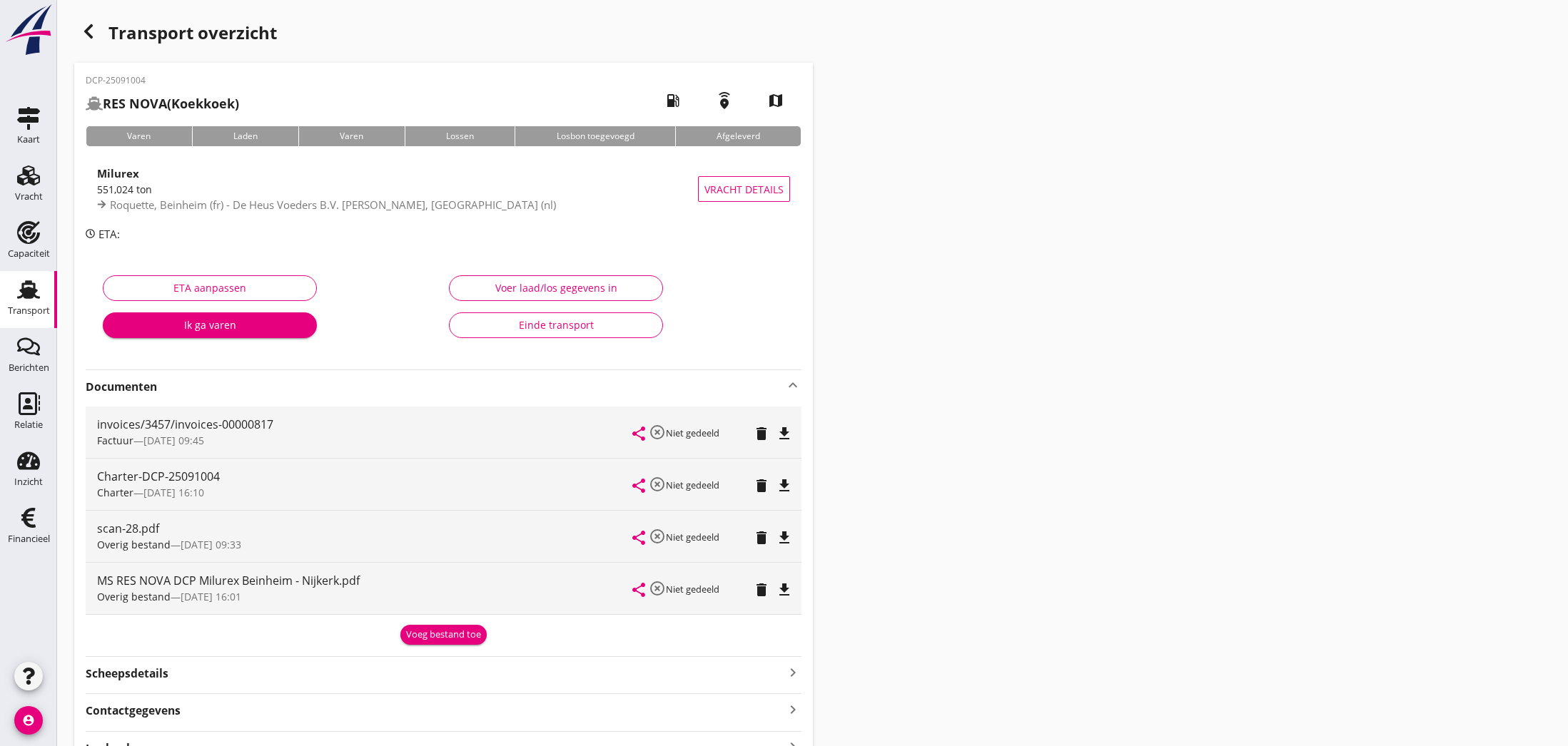
click at [83, 30] on icon "button" at bounding box center [88, 31] width 17 height 17
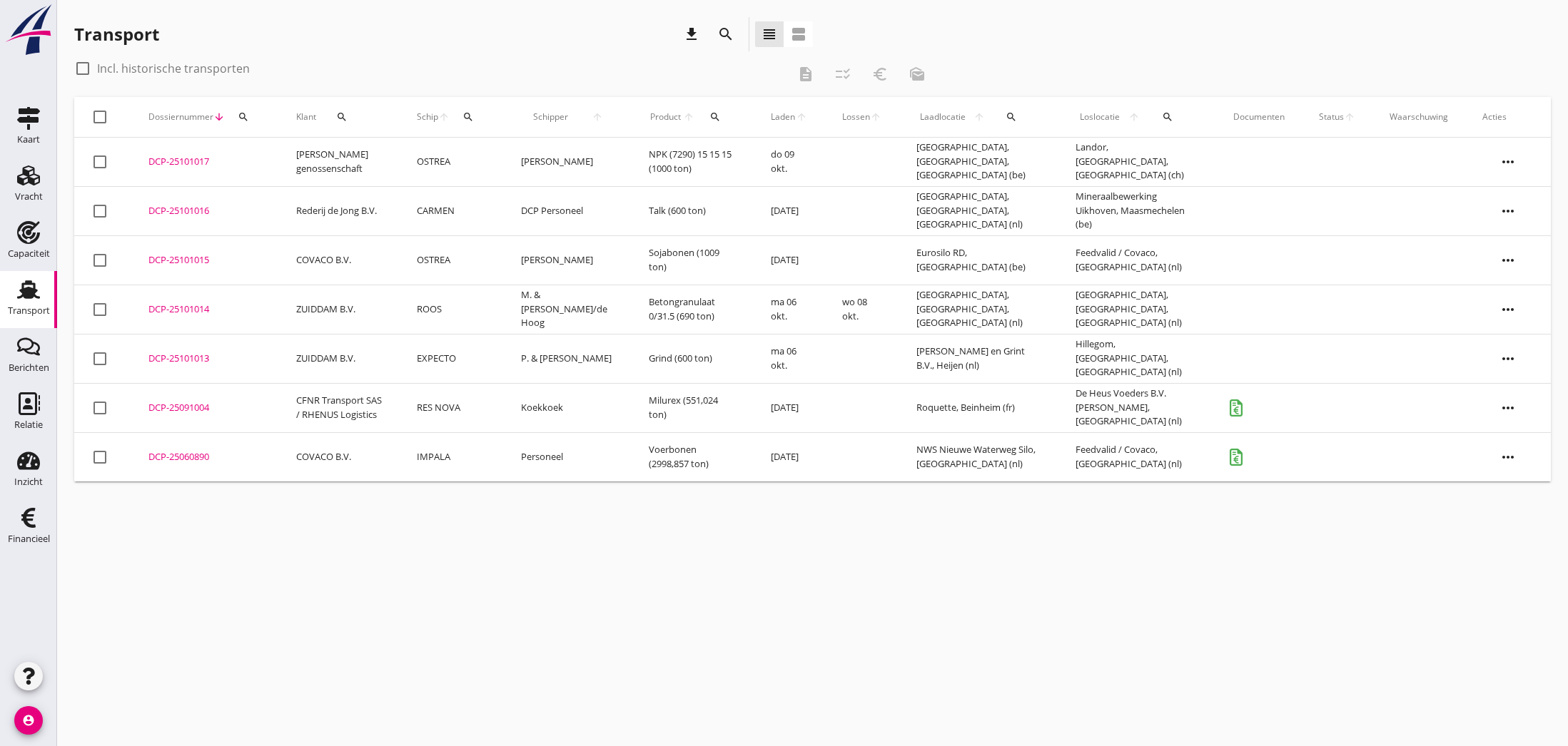
click at [168, 405] on div "DCP-25091004" at bounding box center [205, 407] width 114 height 14
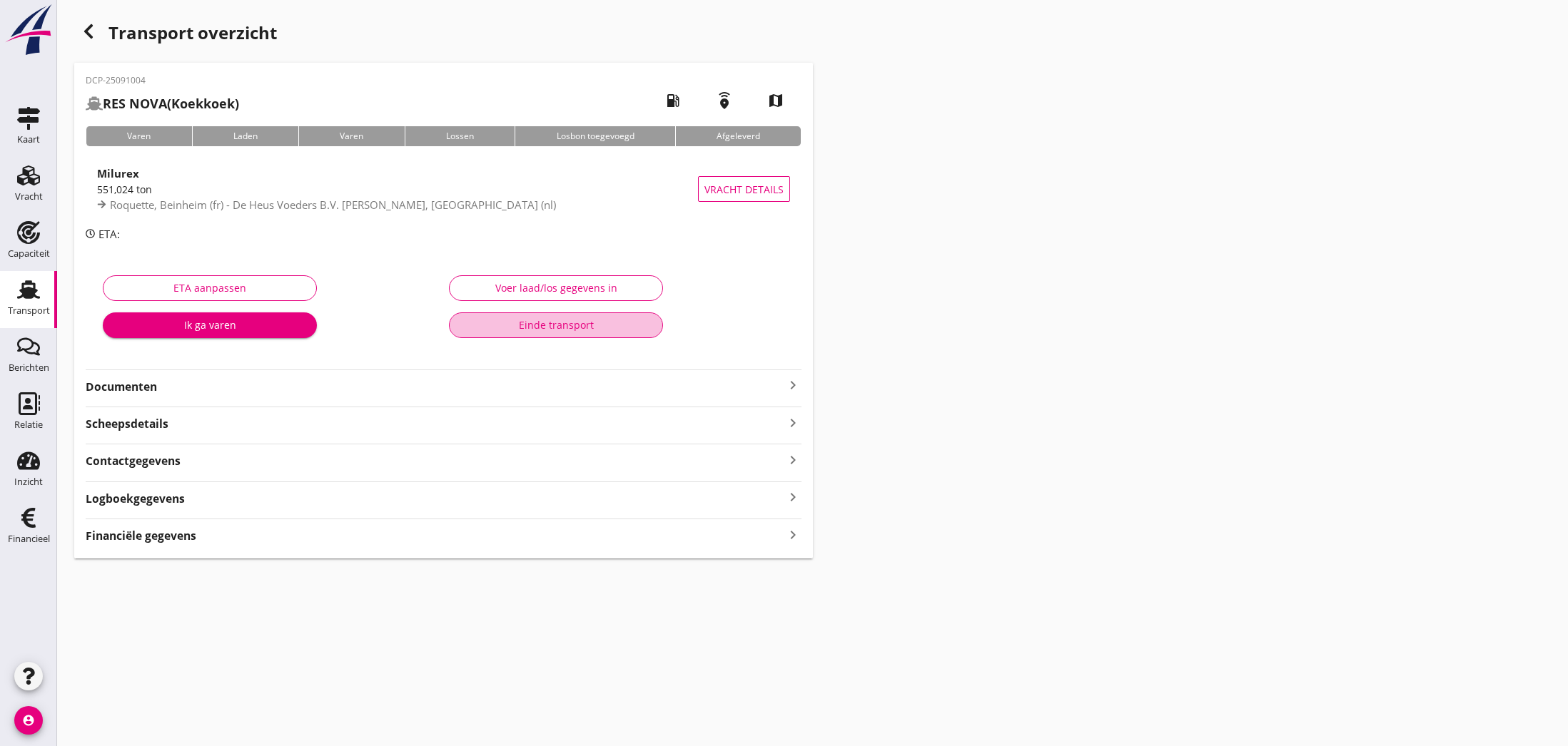
click at [551, 325] on div "Einde transport" at bounding box center [555, 325] width 190 height 15
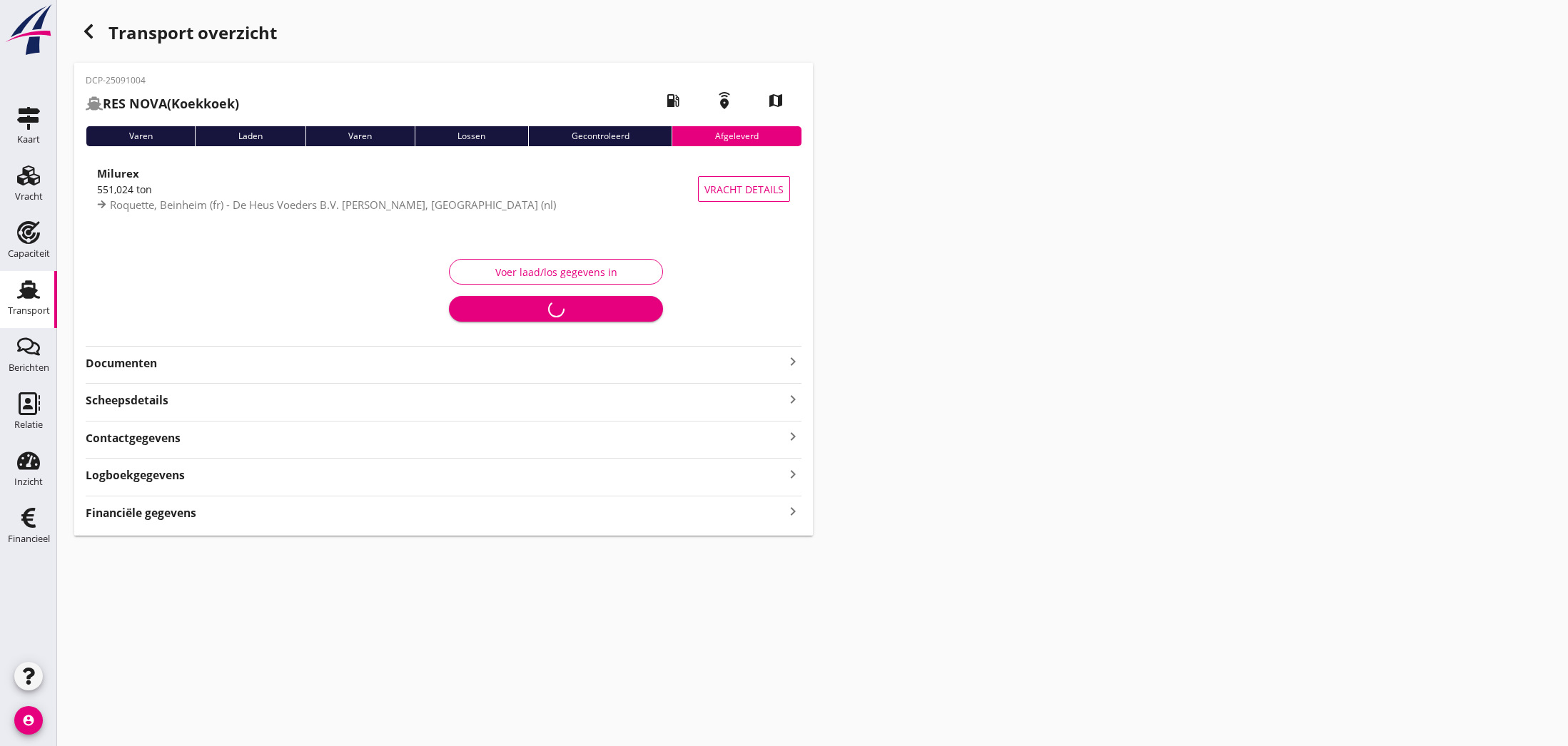
click at [90, 33] on icon "button" at bounding box center [88, 31] width 17 height 17
